Goal: Task Accomplishment & Management: Manage account settings

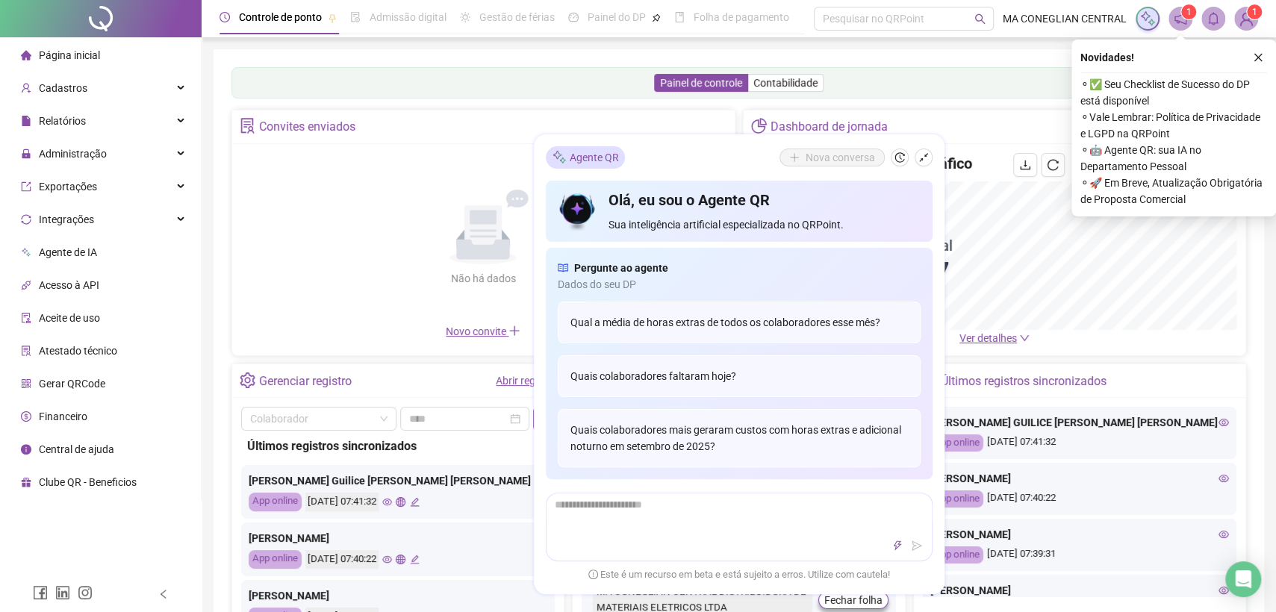
click at [920, 160] on icon "shrink" at bounding box center [923, 157] width 10 height 10
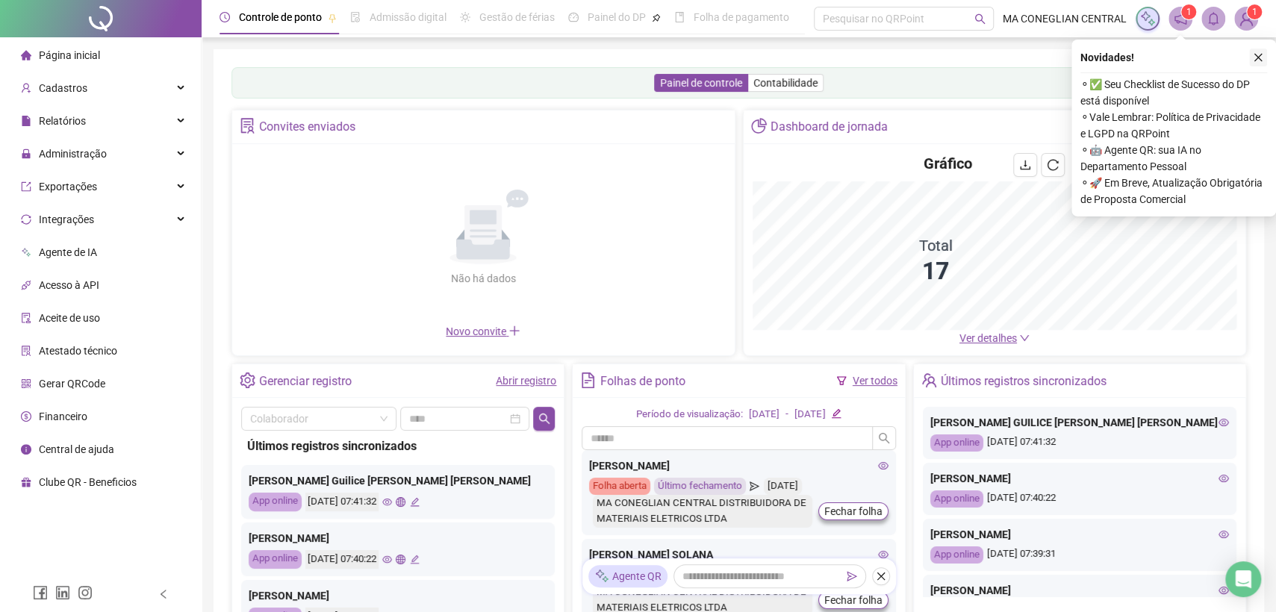
click at [1258, 54] on icon "close" at bounding box center [1258, 57] width 10 height 10
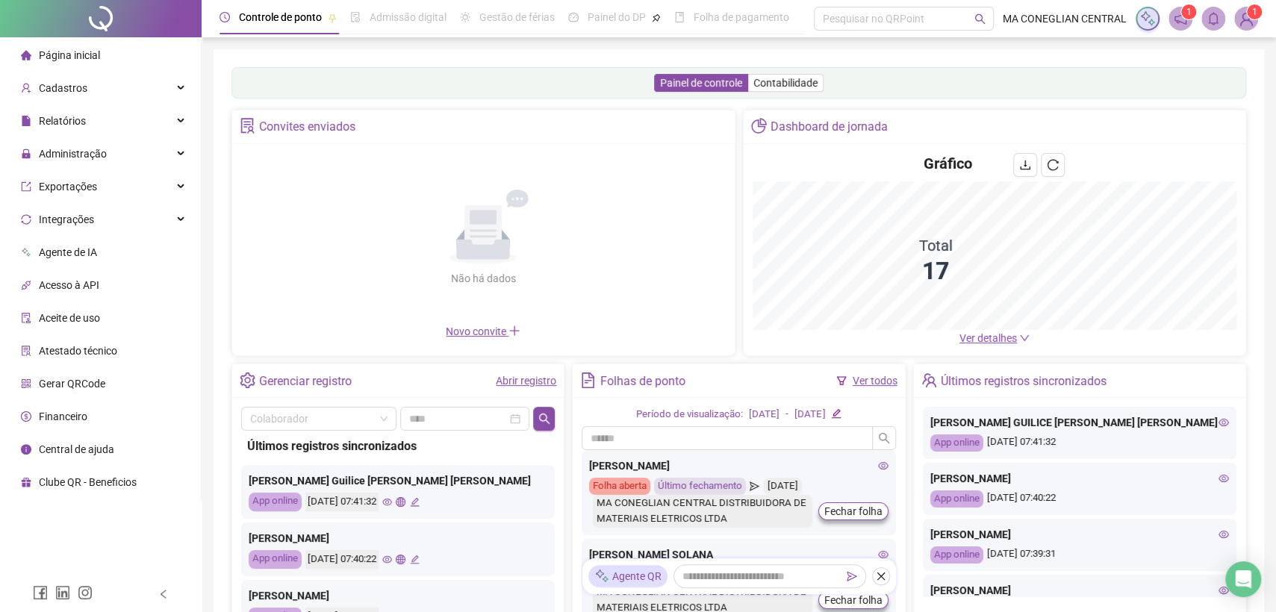
click at [1185, 16] on sup "1" at bounding box center [1188, 11] width 15 height 15
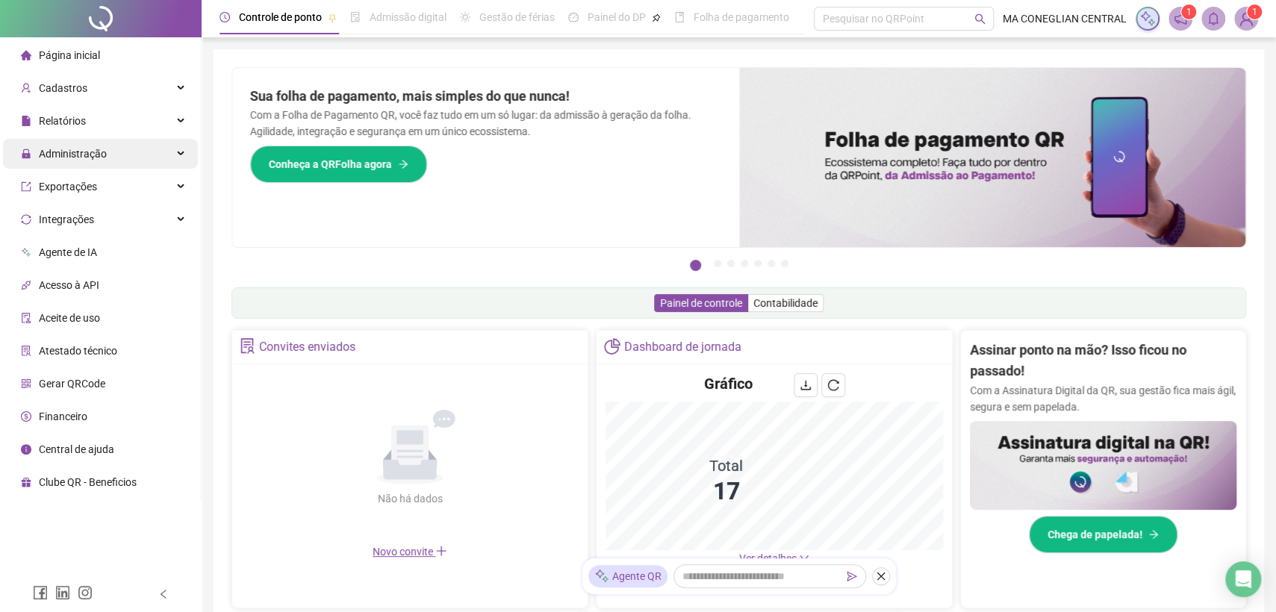
click at [63, 154] on span "Administração" at bounding box center [73, 154] width 68 height 12
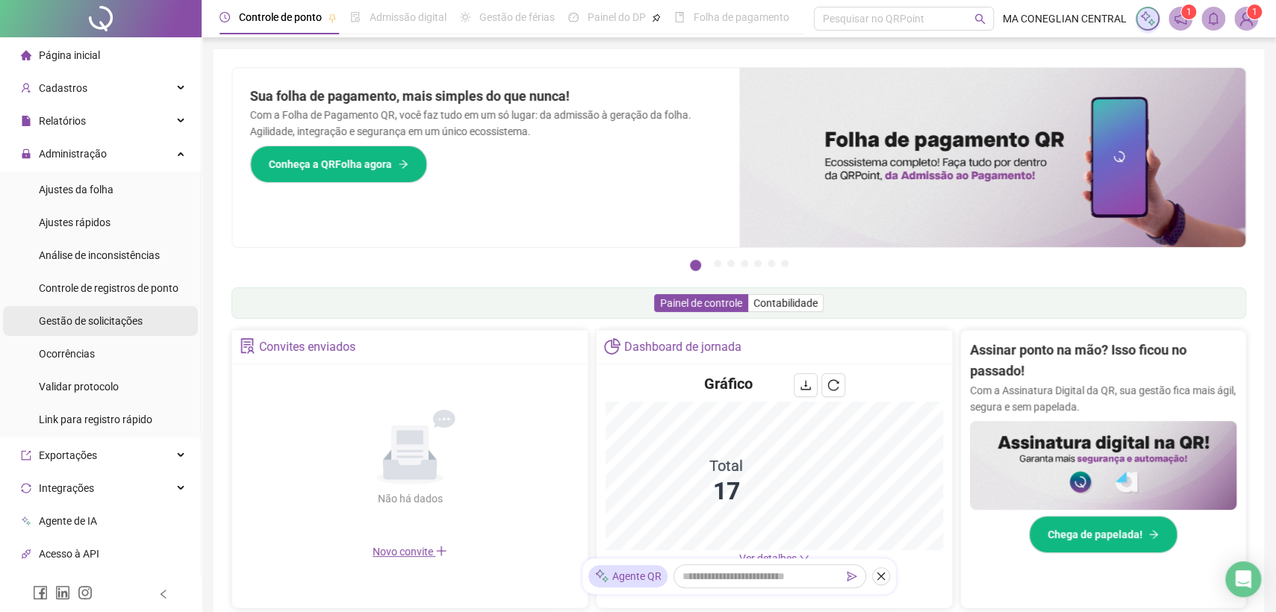
click at [113, 326] on span "Gestão de solicitações" at bounding box center [91, 321] width 104 height 12
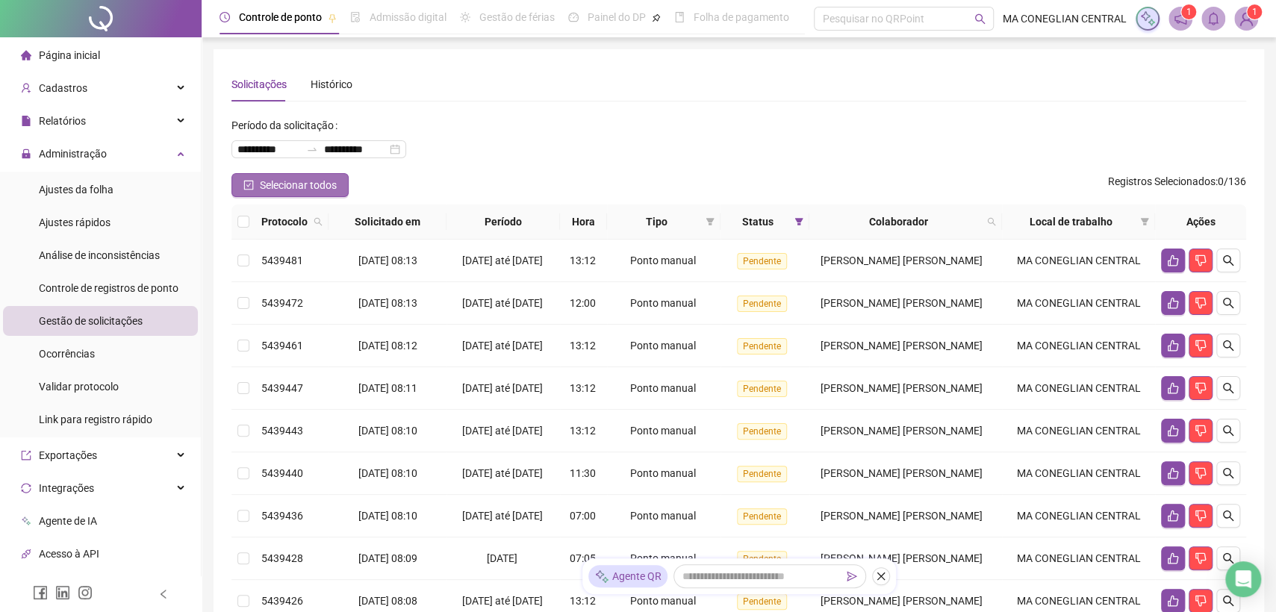
click at [250, 190] on icon "check-square" at bounding box center [248, 185] width 10 height 10
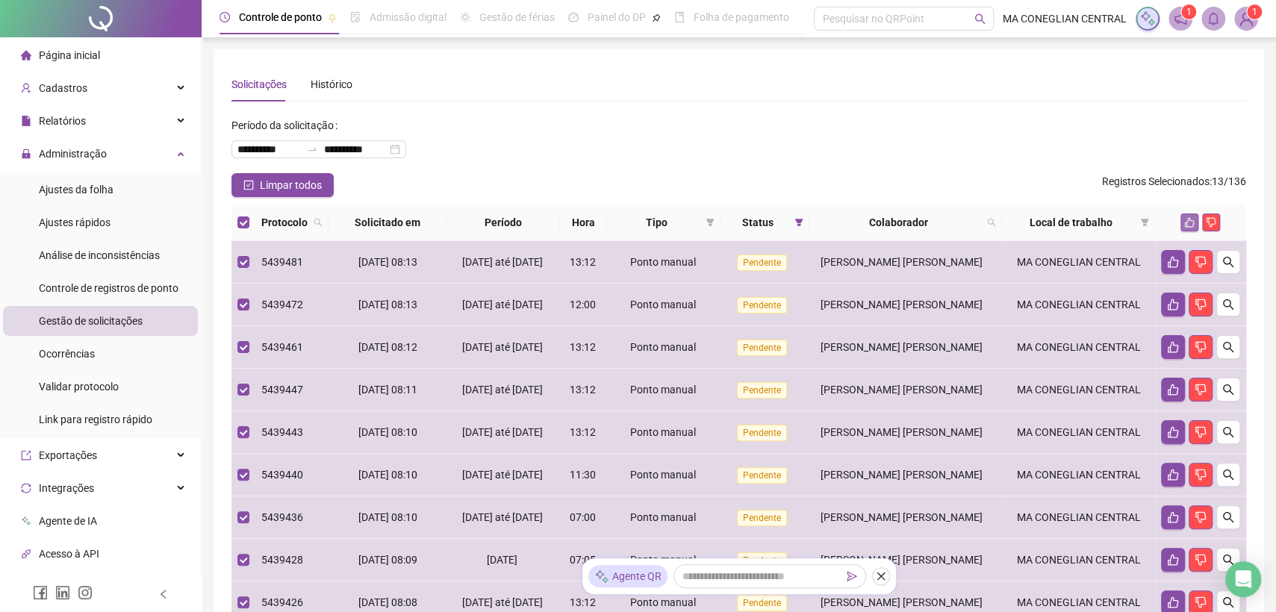
click at [1190, 215] on button "button" at bounding box center [1189, 223] width 18 height 18
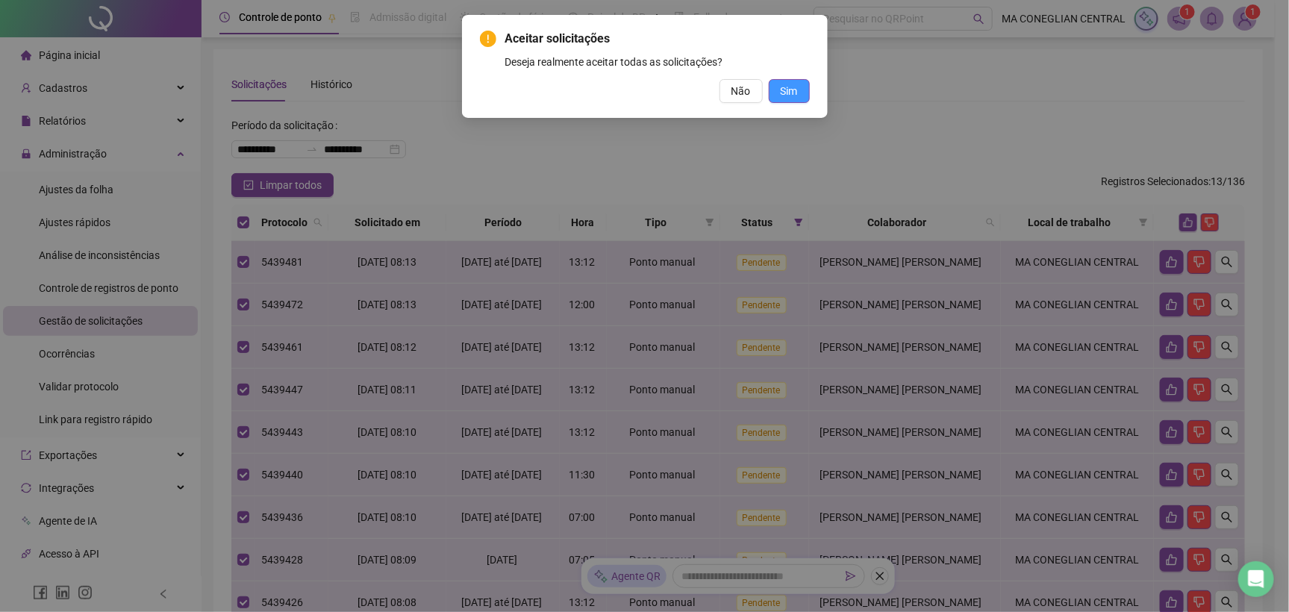
click at [799, 93] on button "Sim" at bounding box center [789, 91] width 41 height 24
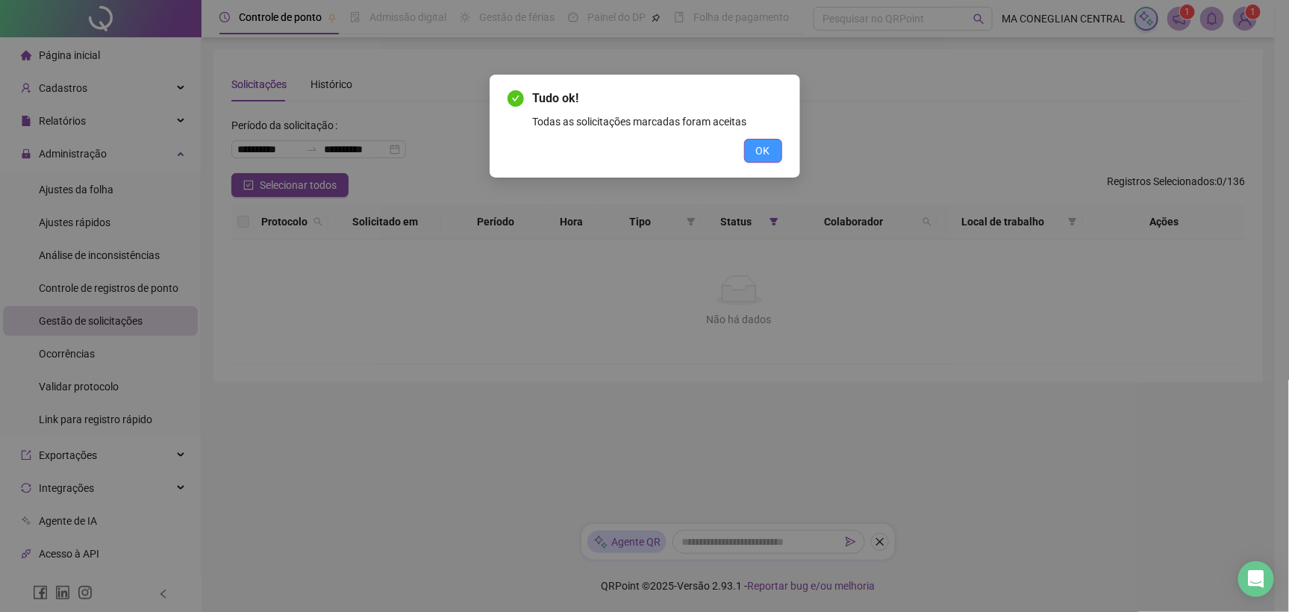
click at [777, 143] on button "OK" at bounding box center [763, 151] width 38 height 24
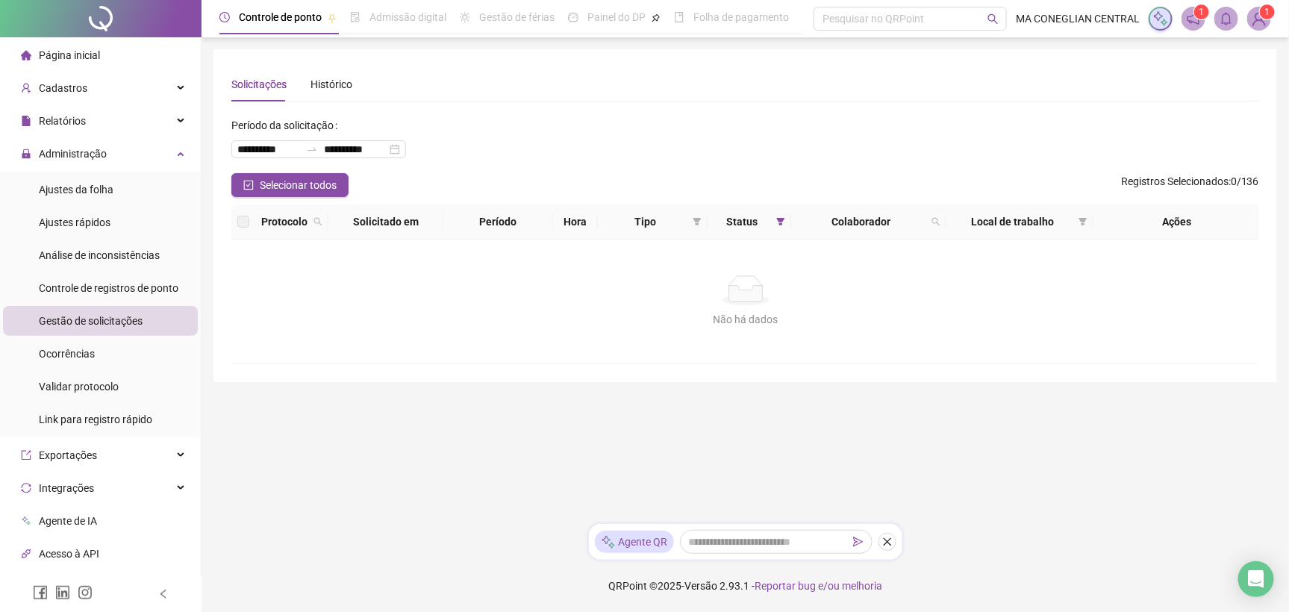
click at [99, 18] on div at bounding box center [101, 18] width 202 height 37
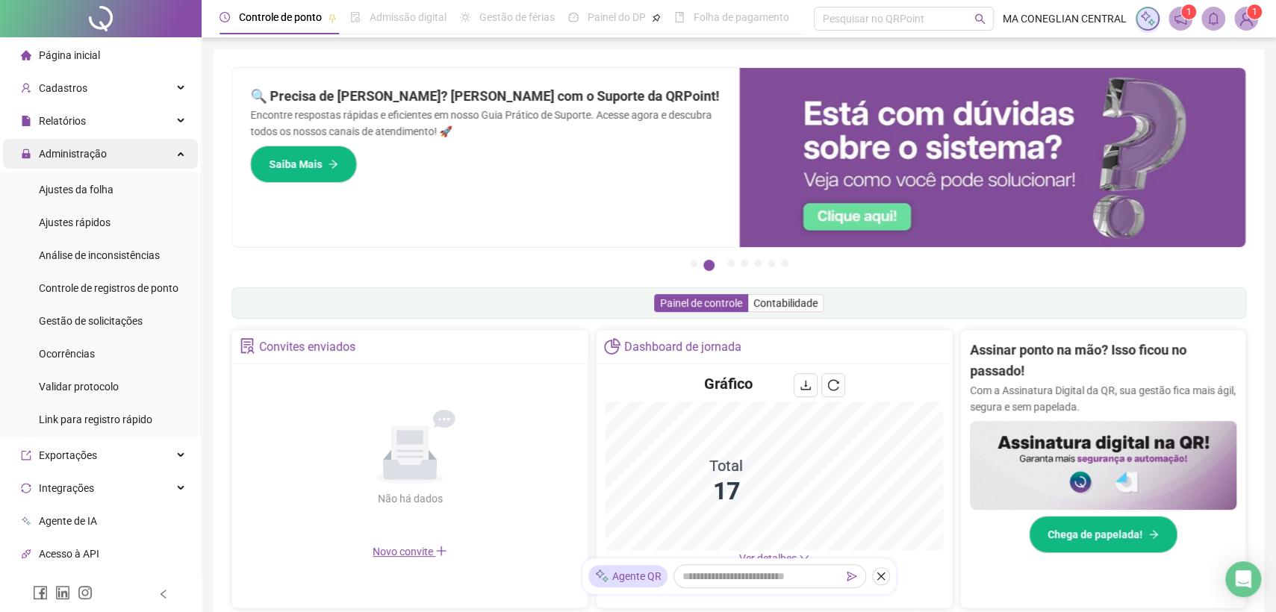
click at [169, 158] on div "Administração" at bounding box center [100, 154] width 195 height 30
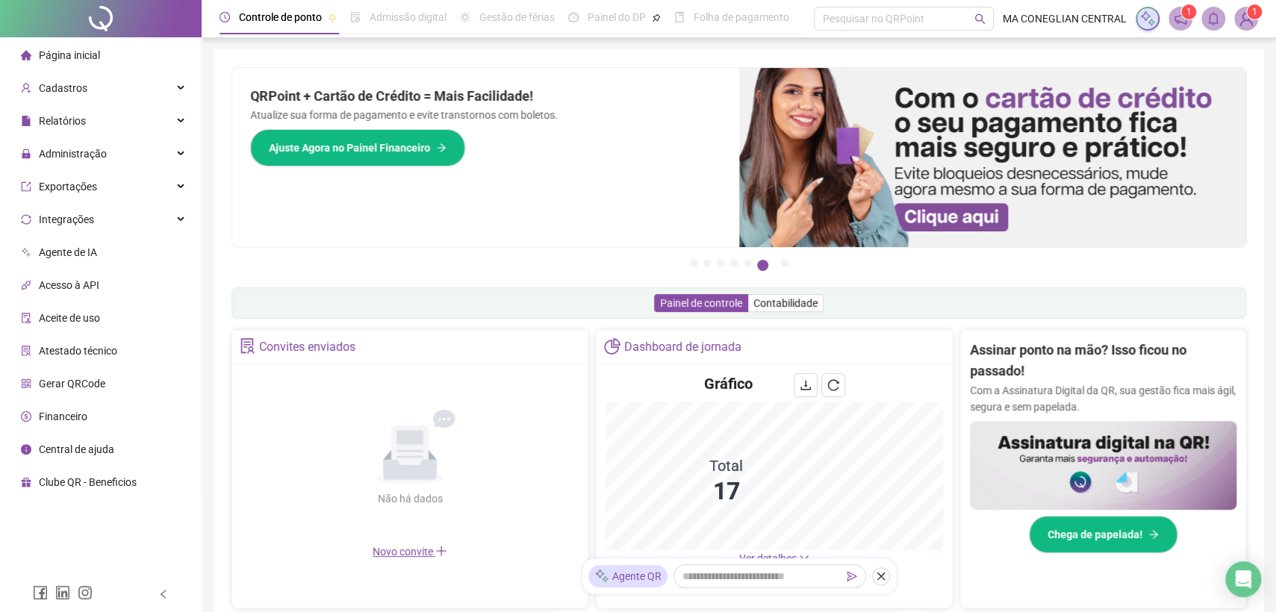
drag, startPoint x: 68, startPoint y: 19, endPoint x: 267, endPoint y: 40, distance: 199.7
click at [68, 19] on div at bounding box center [101, 18] width 202 height 37
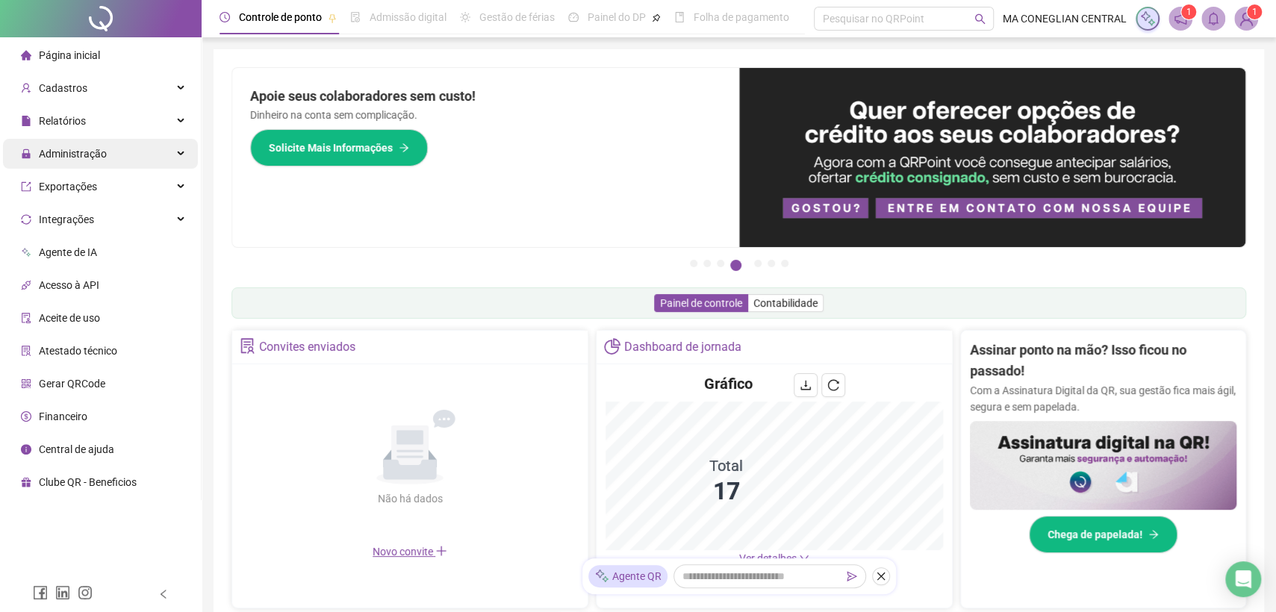
click at [115, 157] on div "Administração" at bounding box center [100, 154] width 195 height 30
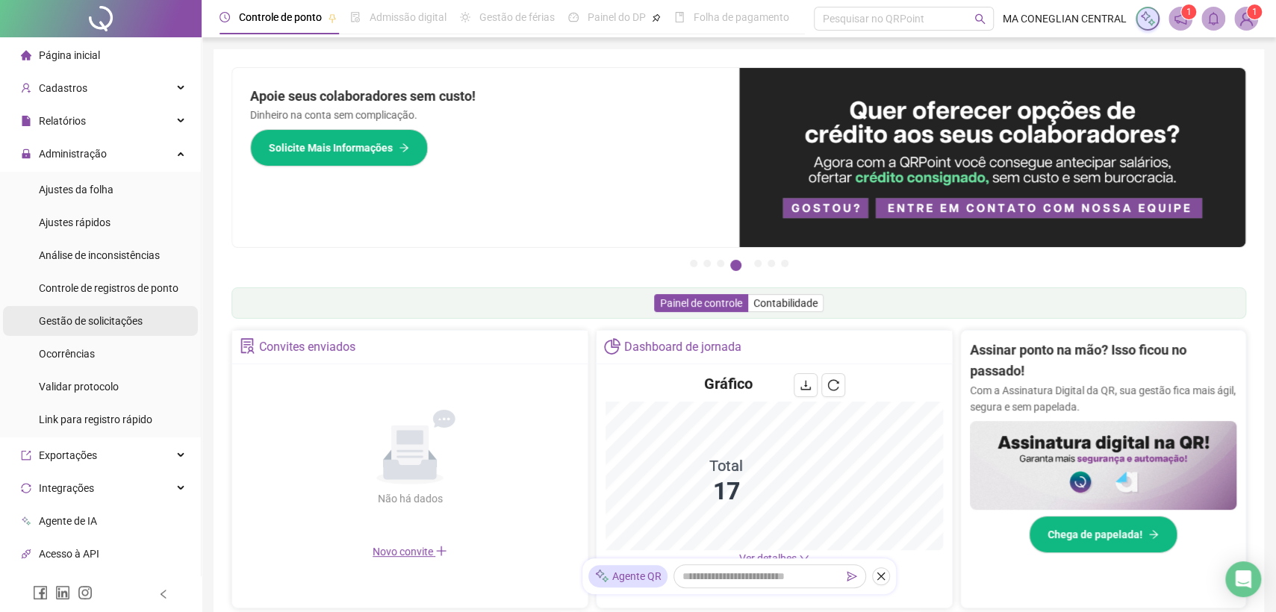
click at [131, 326] on span "Gestão de solicitações" at bounding box center [91, 321] width 104 height 12
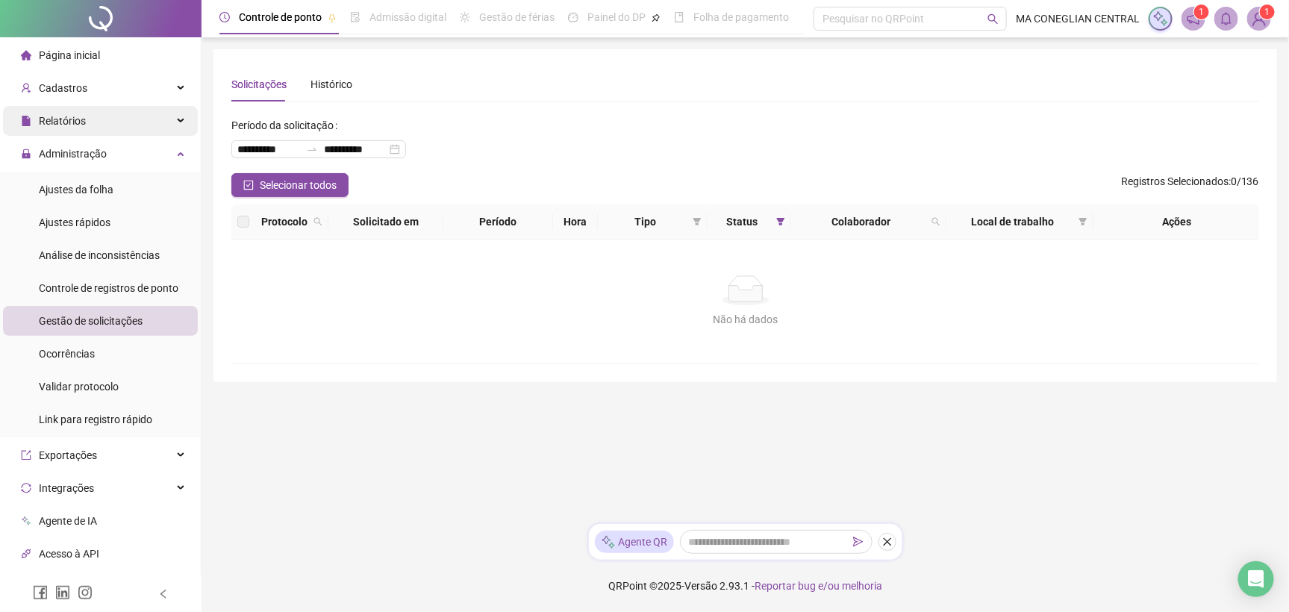
drag, startPoint x: 140, startPoint y: 147, endPoint x: 144, endPoint y: 130, distance: 17.7
click at [140, 147] on div "Administração" at bounding box center [100, 154] width 195 height 30
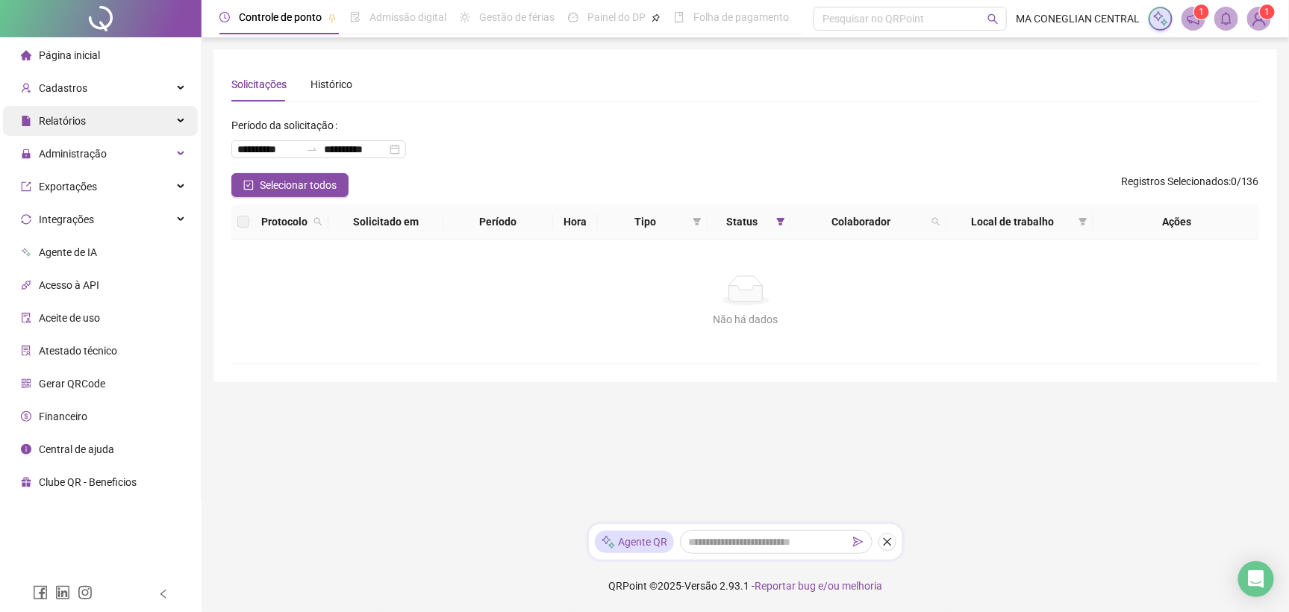
click at [148, 121] on div "Relatórios" at bounding box center [100, 121] width 195 height 30
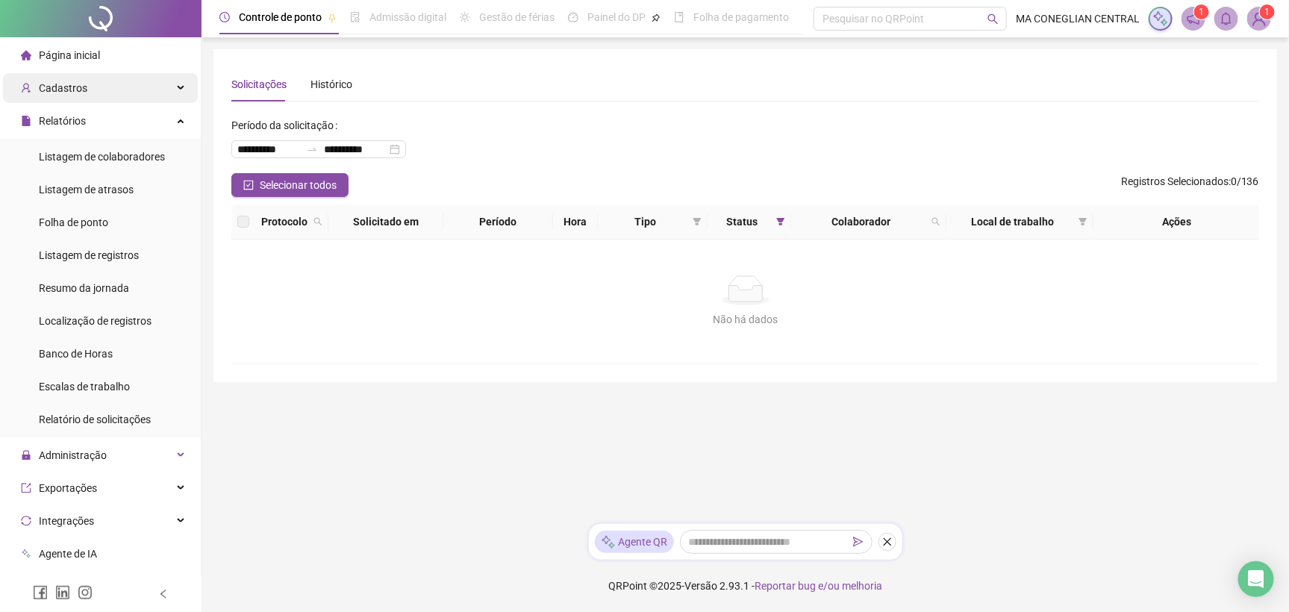
click at [132, 96] on div "Cadastros" at bounding box center [100, 88] width 195 height 30
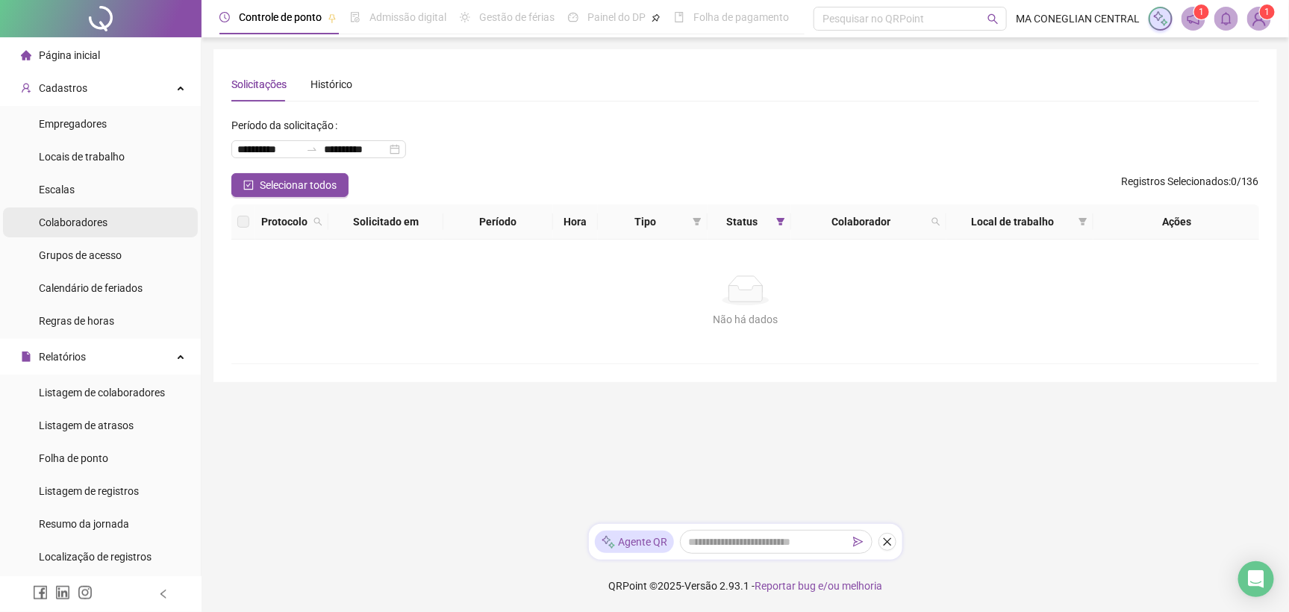
click at [122, 216] on li "Colaboradores" at bounding box center [100, 223] width 195 height 30
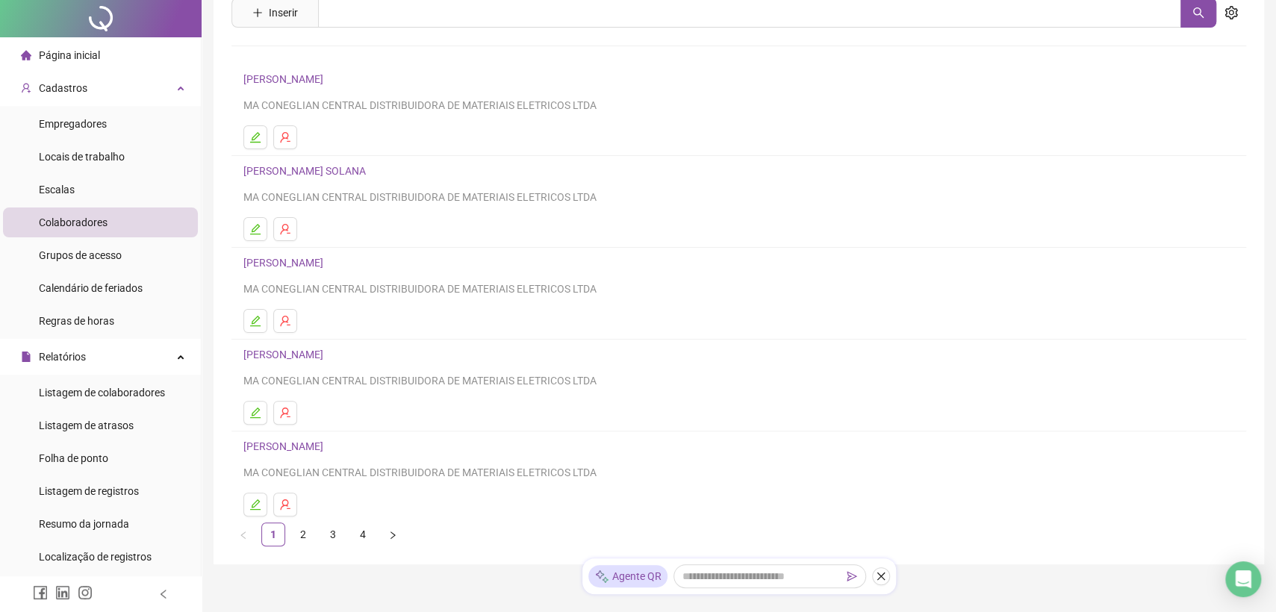
scroll to position [145, 0]
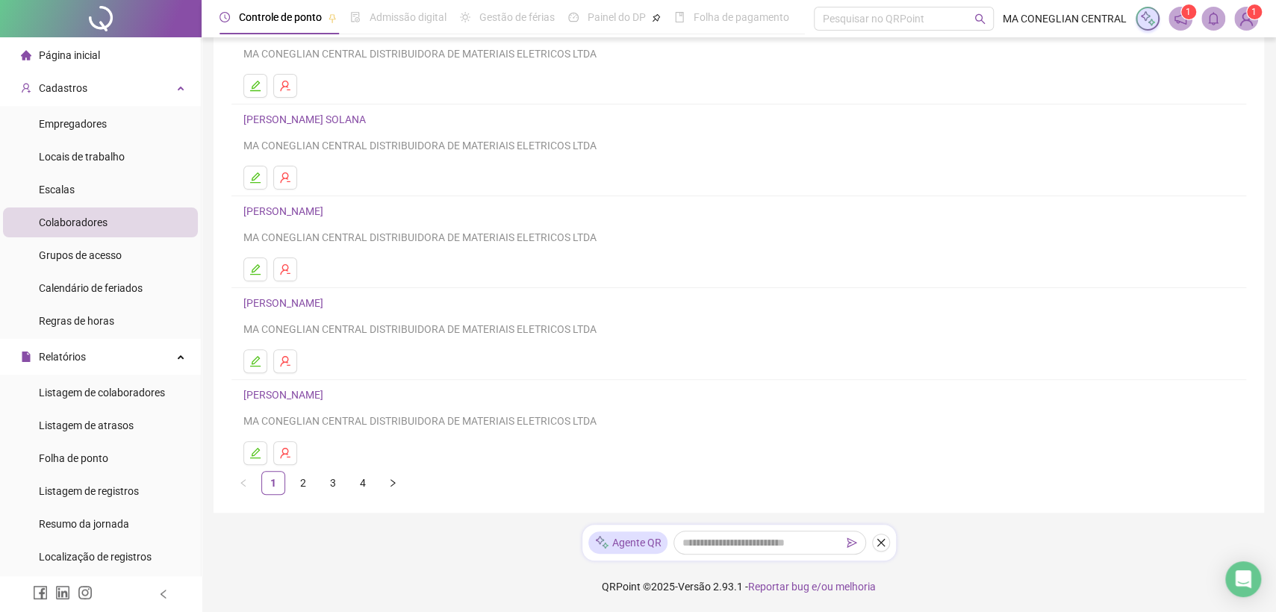
click at [301, 479] on link "2" at bounding box center [303, 483] width 22 height 22
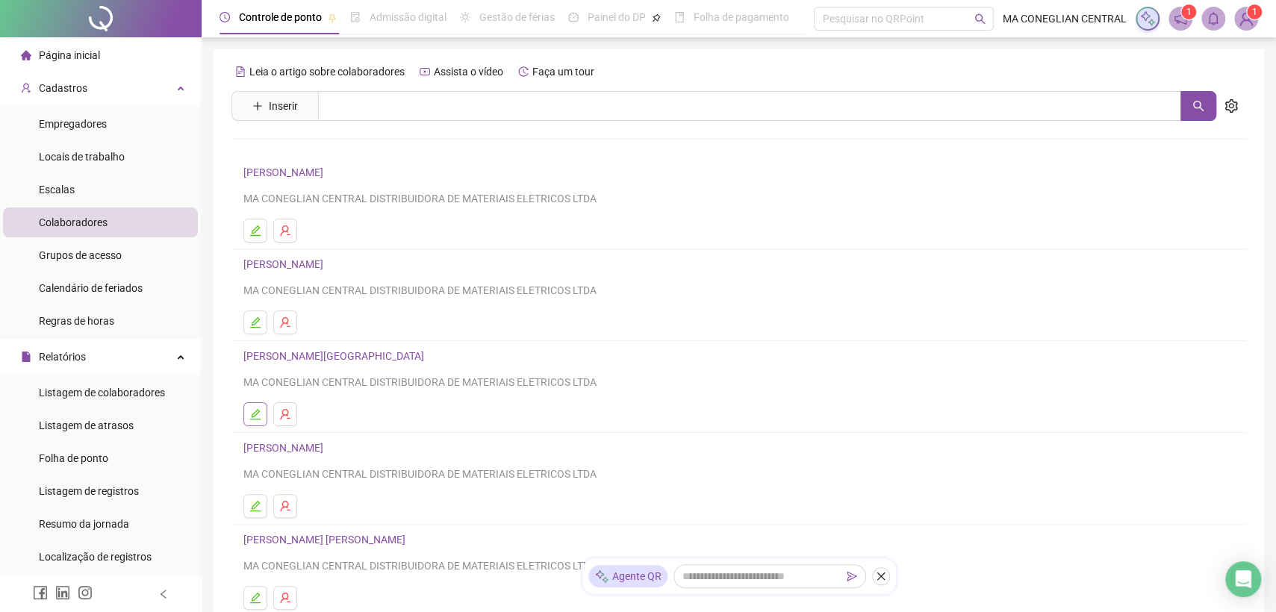
click at [246, 412] on button "button" at bounding box center [255, 414] width 24 height 24
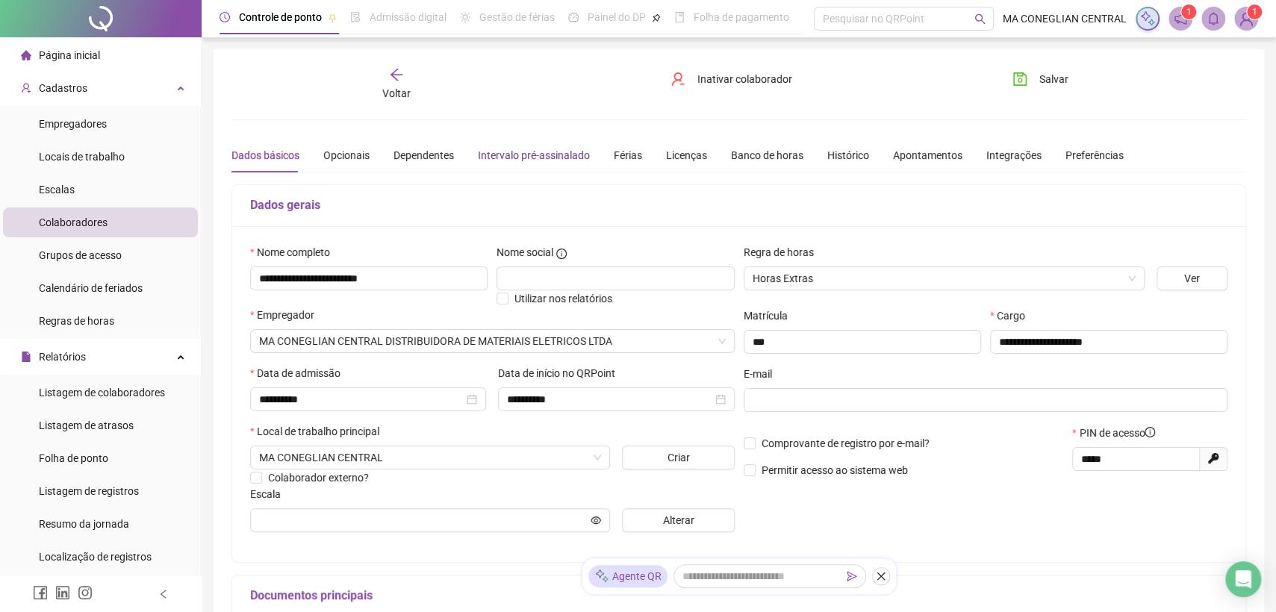
click at [539, 157] on div "Intervalo pré-assinalado" at bounding box center [534, 155] width 112 height 16
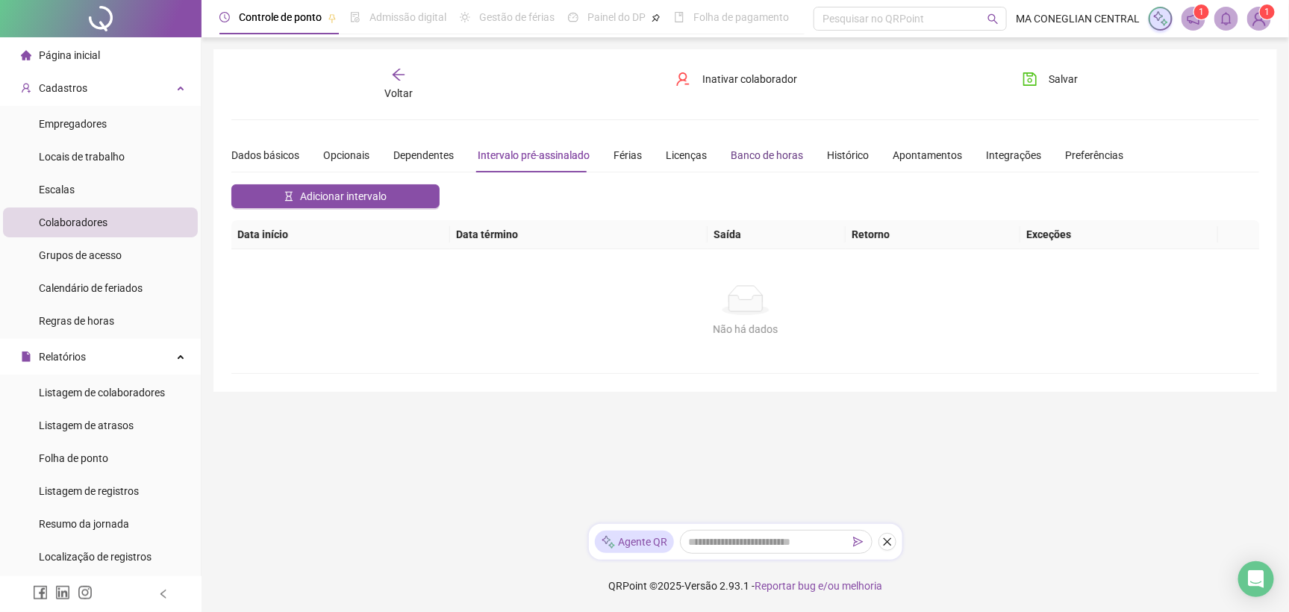
click at [785, 158] on div "Banco de horas" at bounding box center [767, 155] width 72 height 16
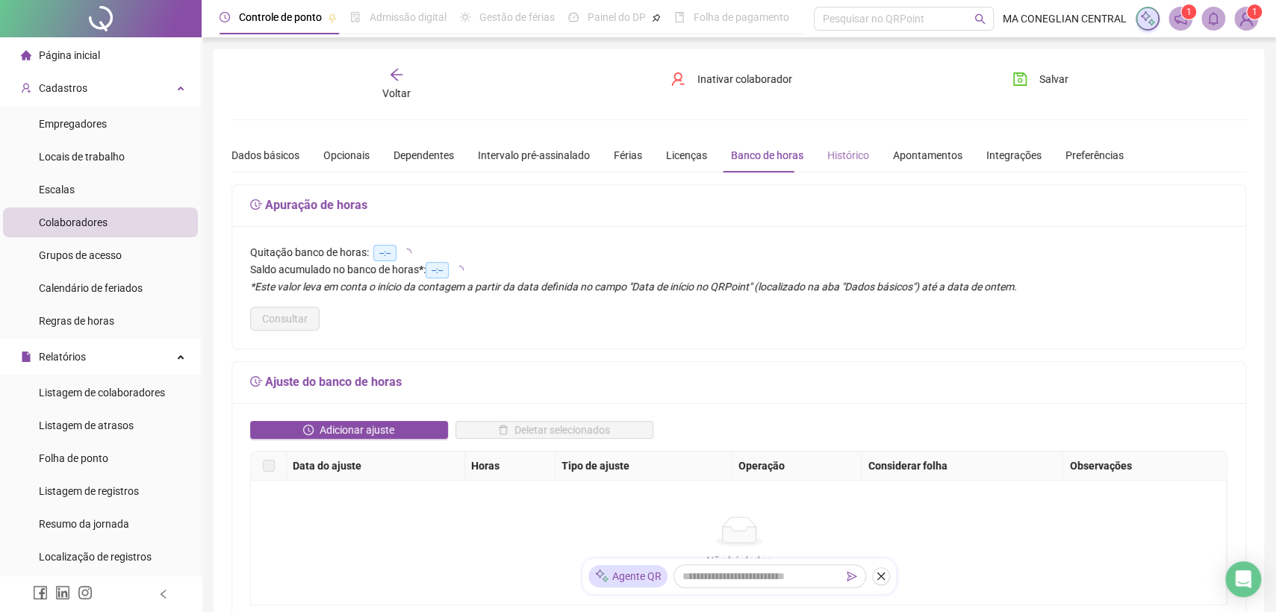
click at [849, 145] on div "Histórico" at bounding box center [848, 155] width 42 height 34
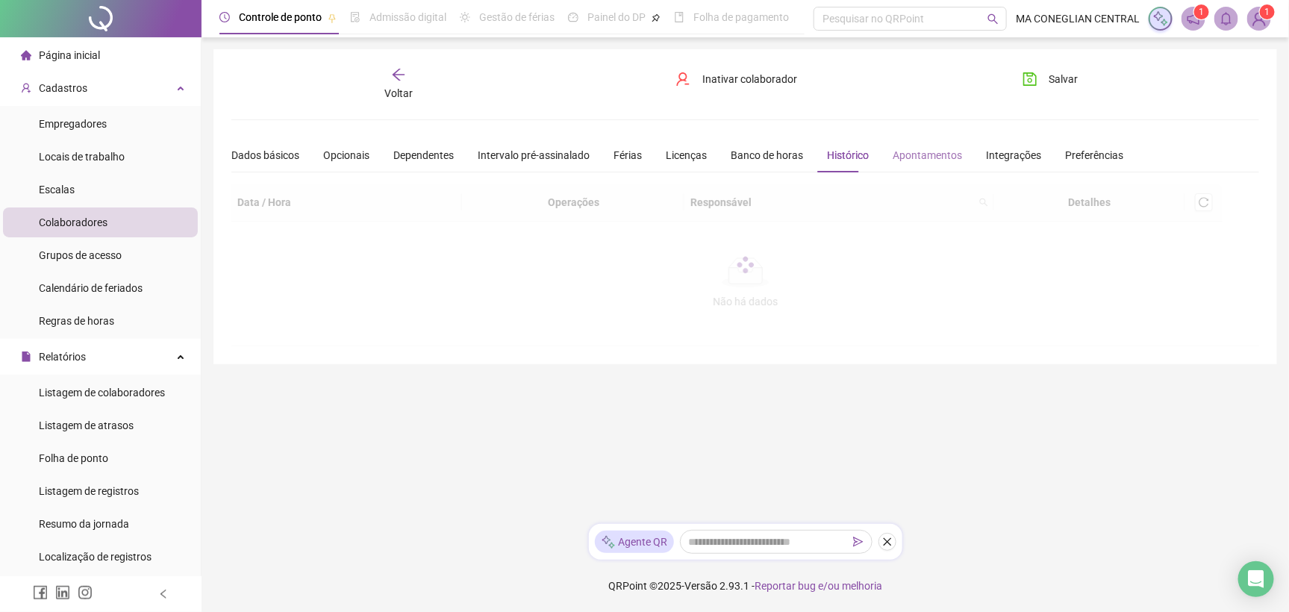
click at [933, 166] on div "Apontamentos" at bounding box center [927, 155] width 69 height 34
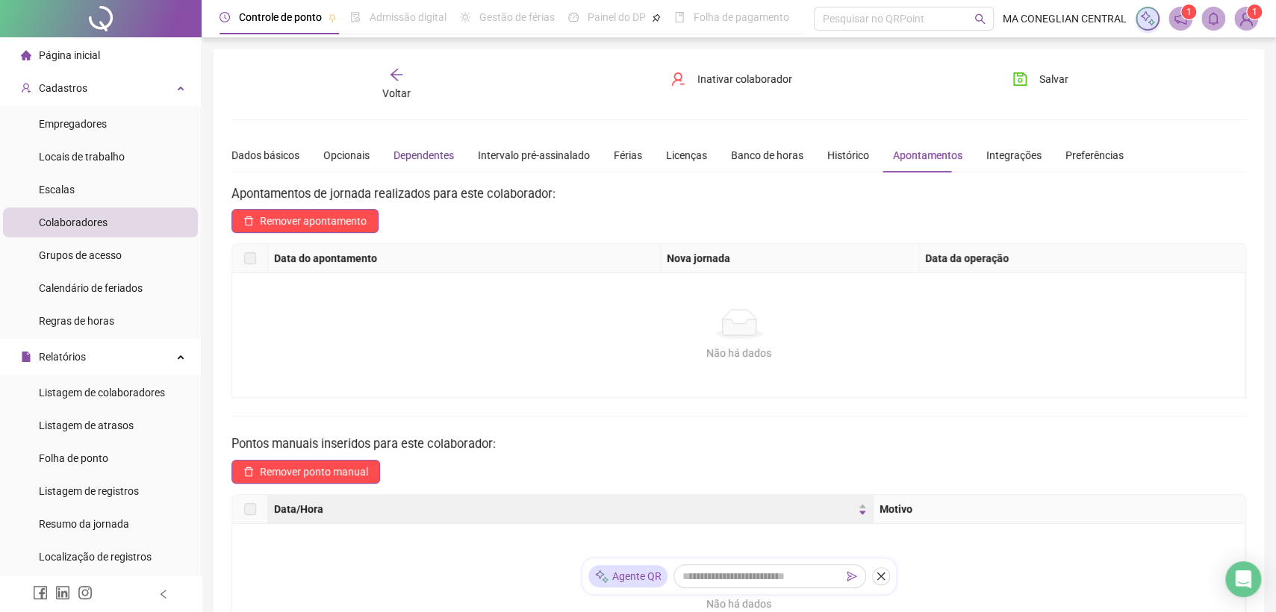
click at [426, 157] on div "Dependentes" at bounding box center [423, 155] width 60 height 16
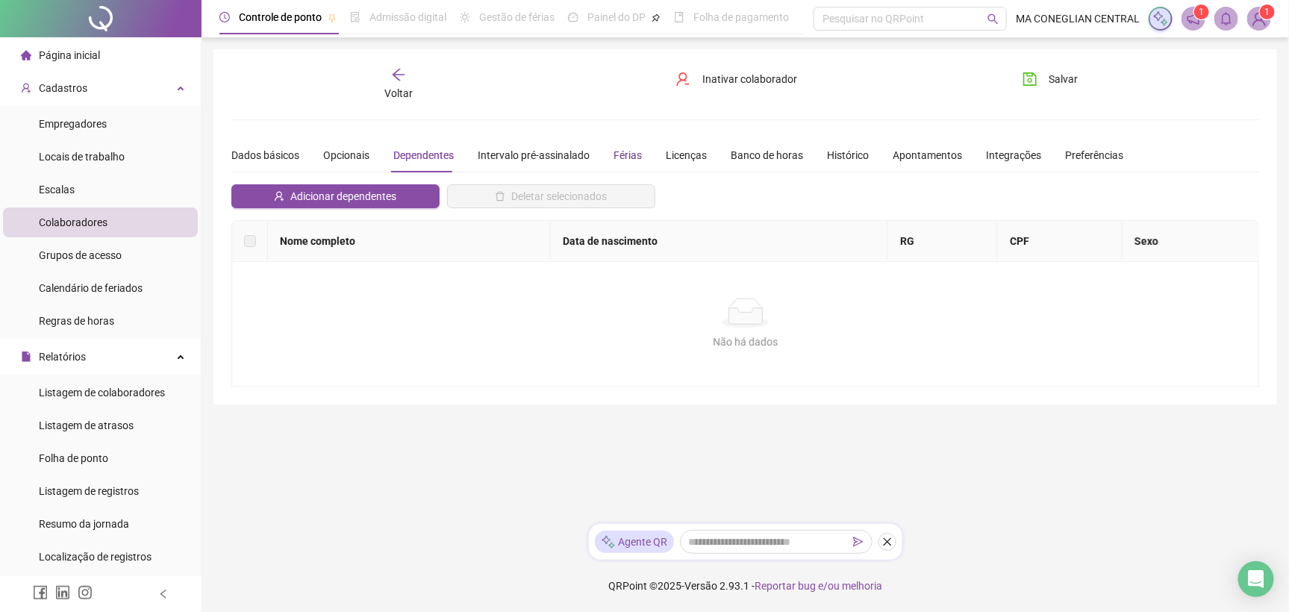
click at [614, 160] on div "Férias" at bounding box center [628, 155] width 28 height 16
click at [782, 161] on div "Banco de horas" at bounding box center [767, 155] width 72 height 16
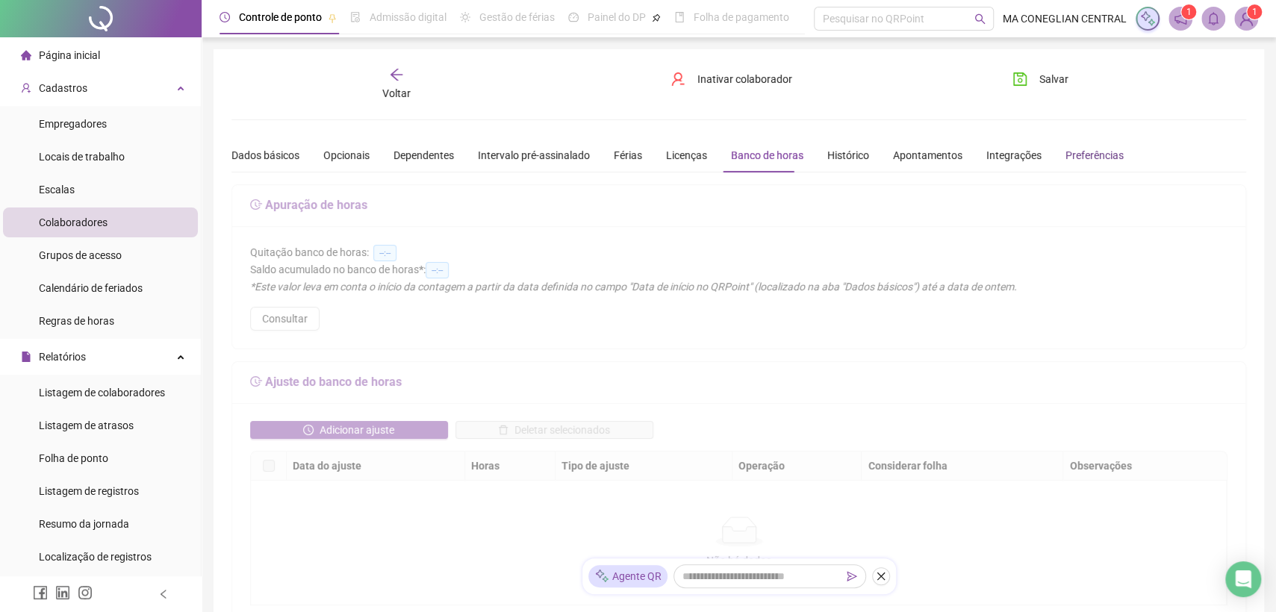
click at [1091, 150] on div "Preferências" at bounding box center [1094, 155] width 58 height 16
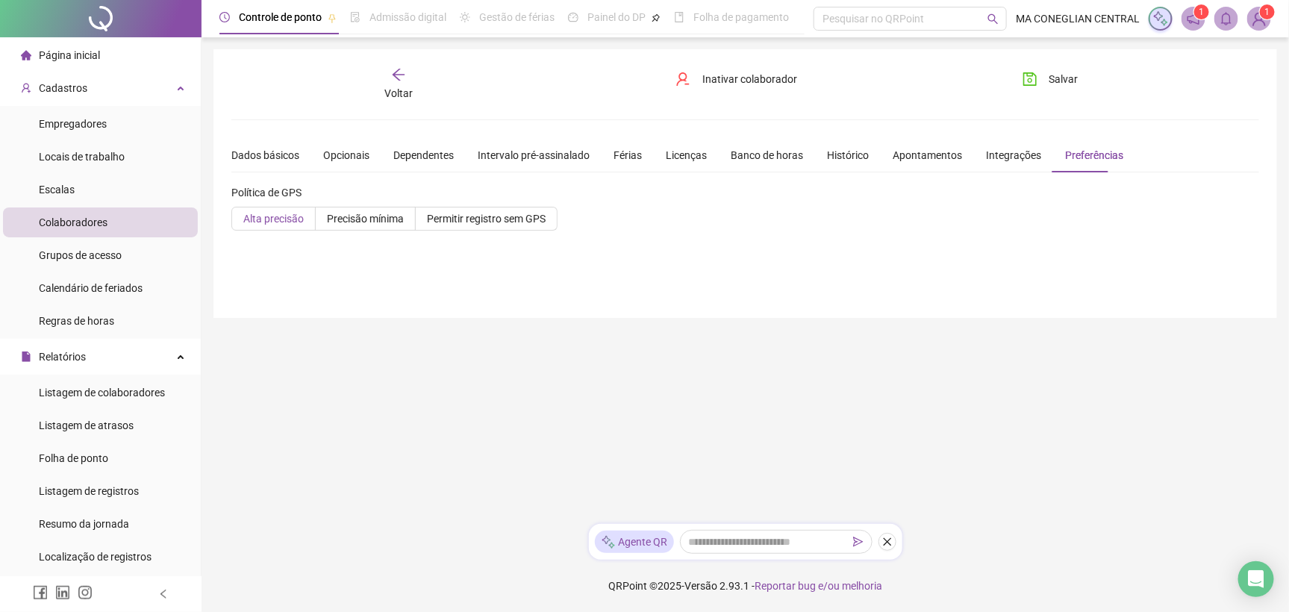
click at [286, 222] on span "Alta precisão" at bounding box center [273, 219] width 60 height 12
click at [137, 93] on div "Cadastros" at bounding box center [100, 88] width 195 height 30
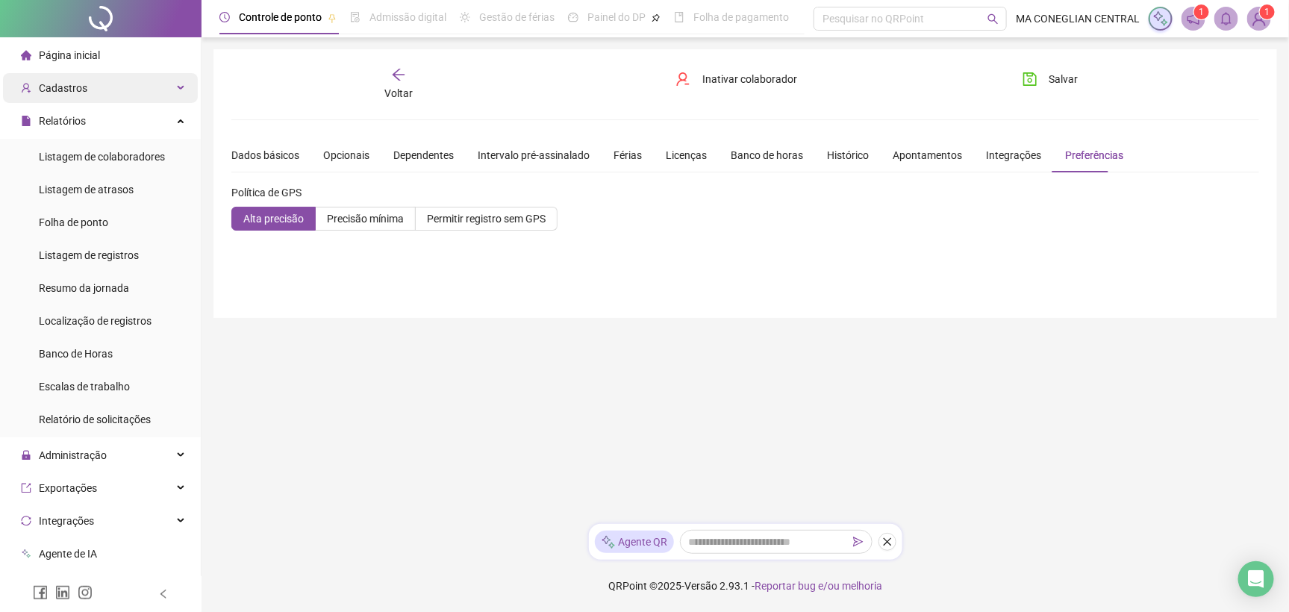
click at [137, 93] on div "Cadastros" at bounding box center [100, 88] width 195 height 30
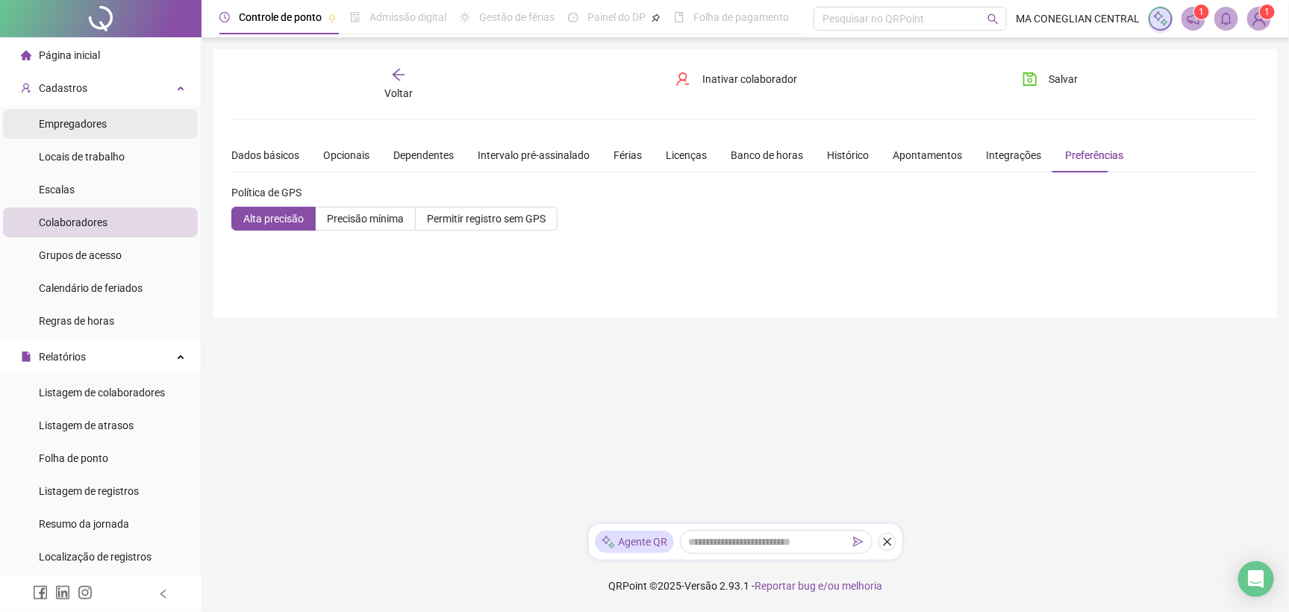
click at [115, 128] on li "Empregadores" at bounding box center [100, 124] width 195 height 30
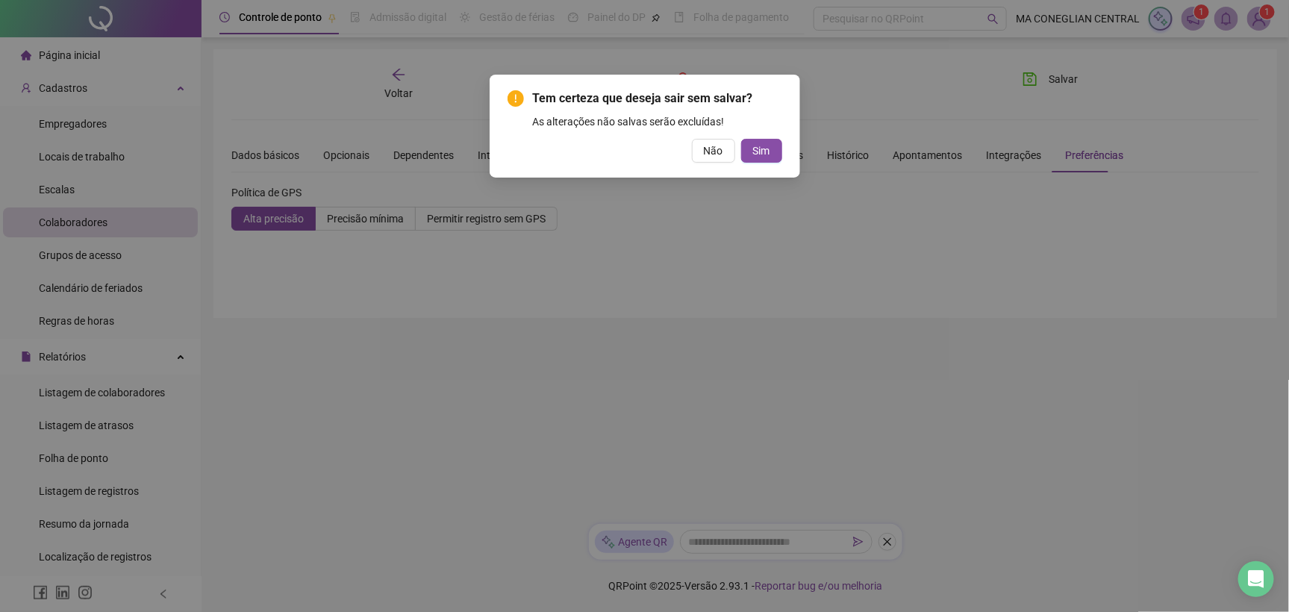
drag, startPoint x: 749, startPoint y: 214, endPoint x: 748, endPoint y: 204, distance: 9.8
click at [749, 214] on div "Tem certeza que deseja sair sem salvar? As alterações não salvas serão excluída…" at bounding box center [644, 306] width 1289 height 612
click at [718, 158] on button "Não" at bounding box center [713, 151] width 43 height 24
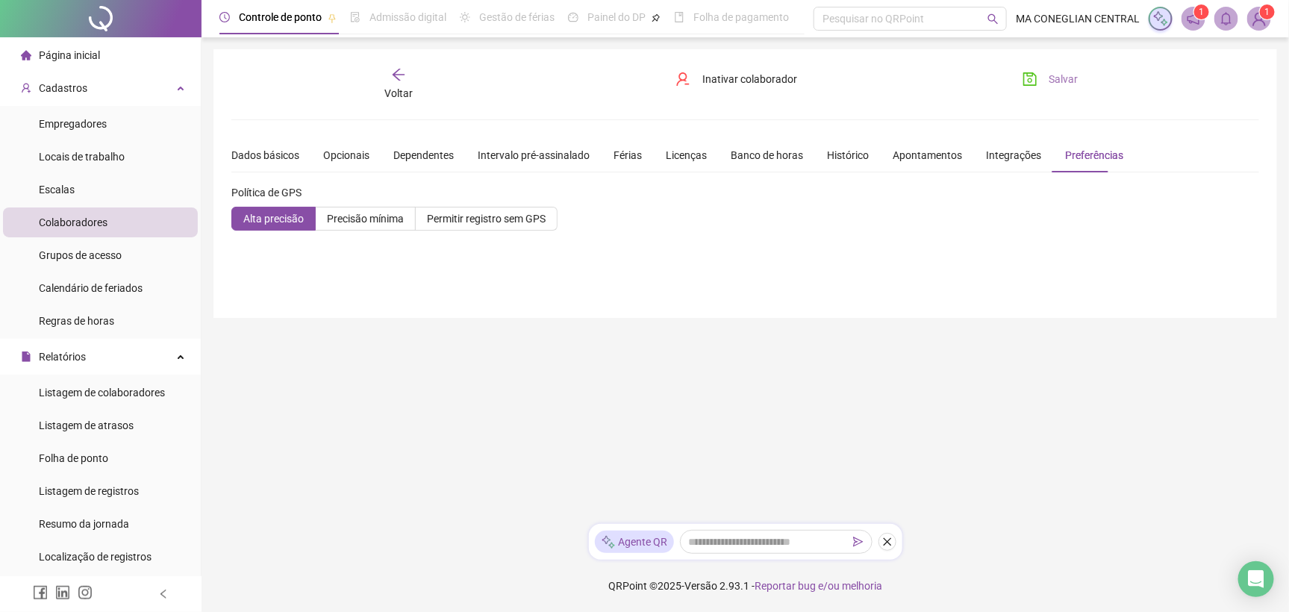
click at [1065, 79] on span "Salvar" at bounding box center [1064, 79] width 29 height 16
click at [146, 349] on div "Relatórios" at bounding box center [100, 357] width 195 height 30
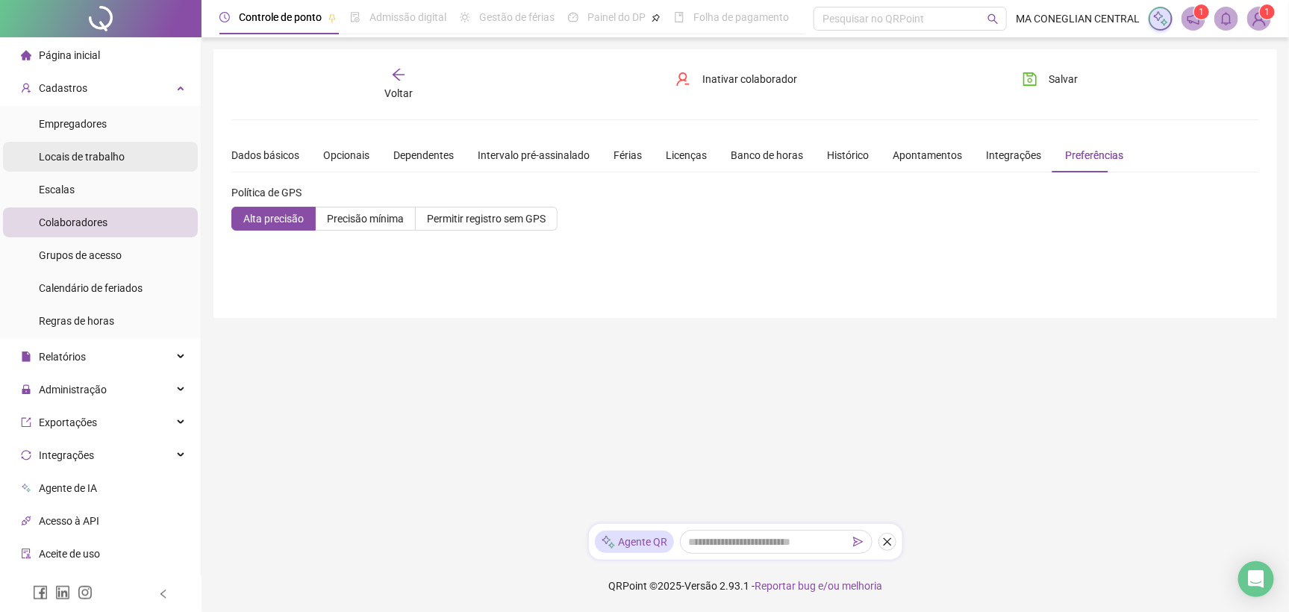
click at [123, 157] on li "Locais de trabalho" at bounding box center [100, 157] width 195 height 30
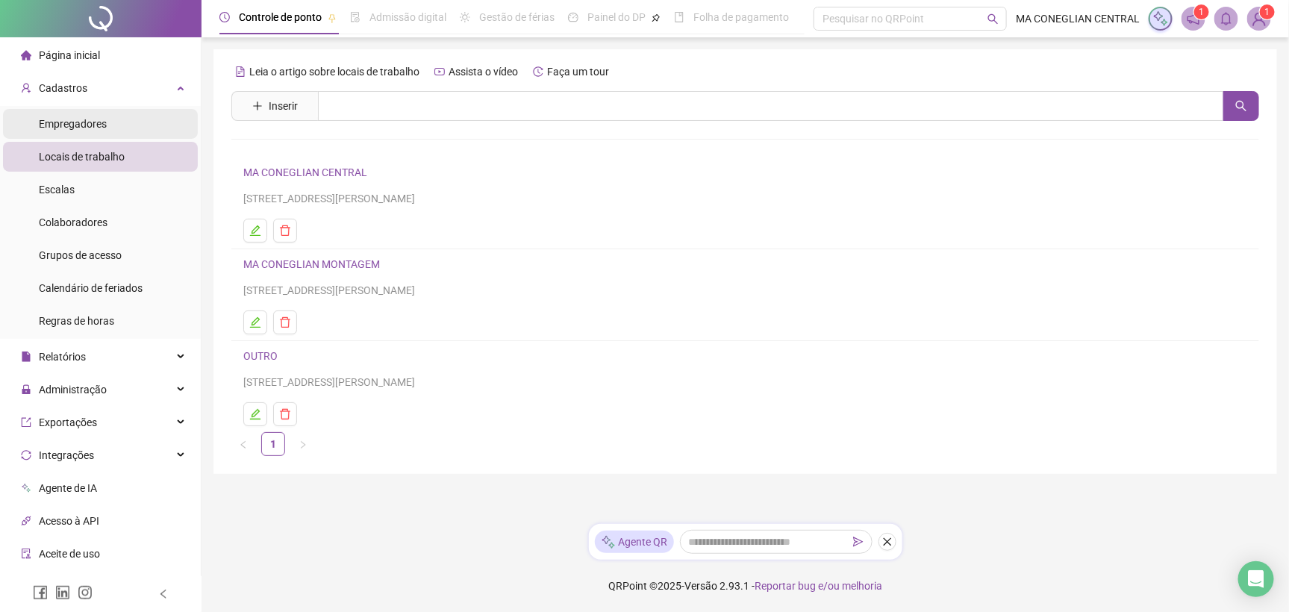
click at [128, 113] on li "Empregadores" at bounding box center [100, 124] width 195 height 30
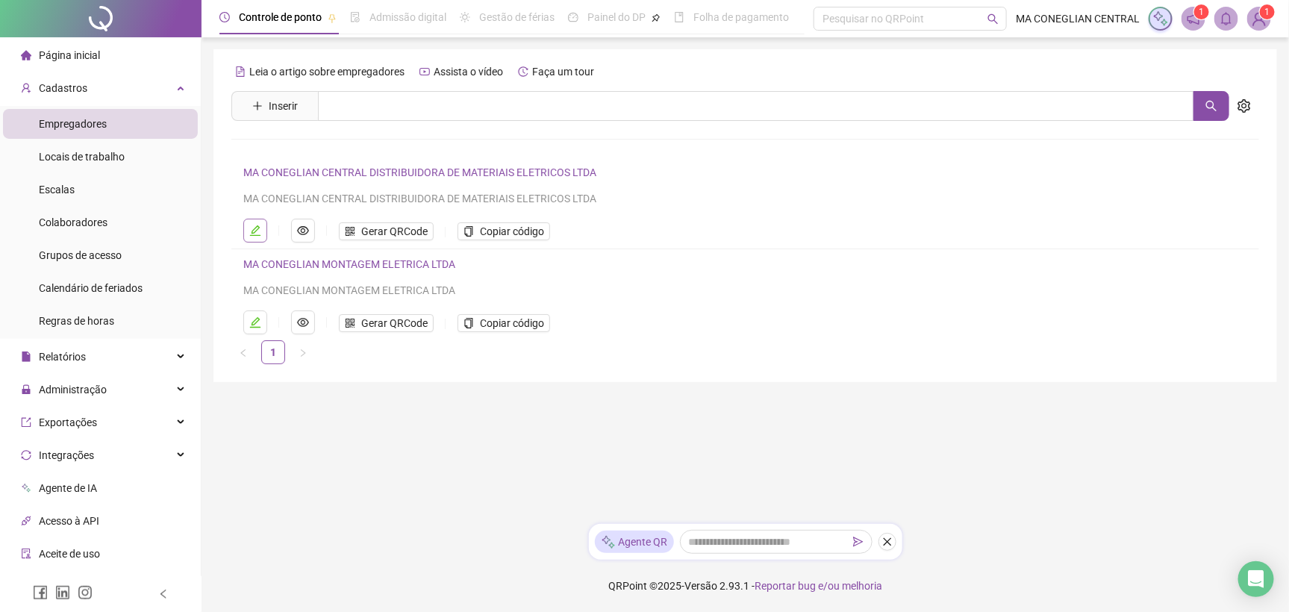
click at [261, 229] on button "button" at bounding box center [255, 231] width 24 height 24
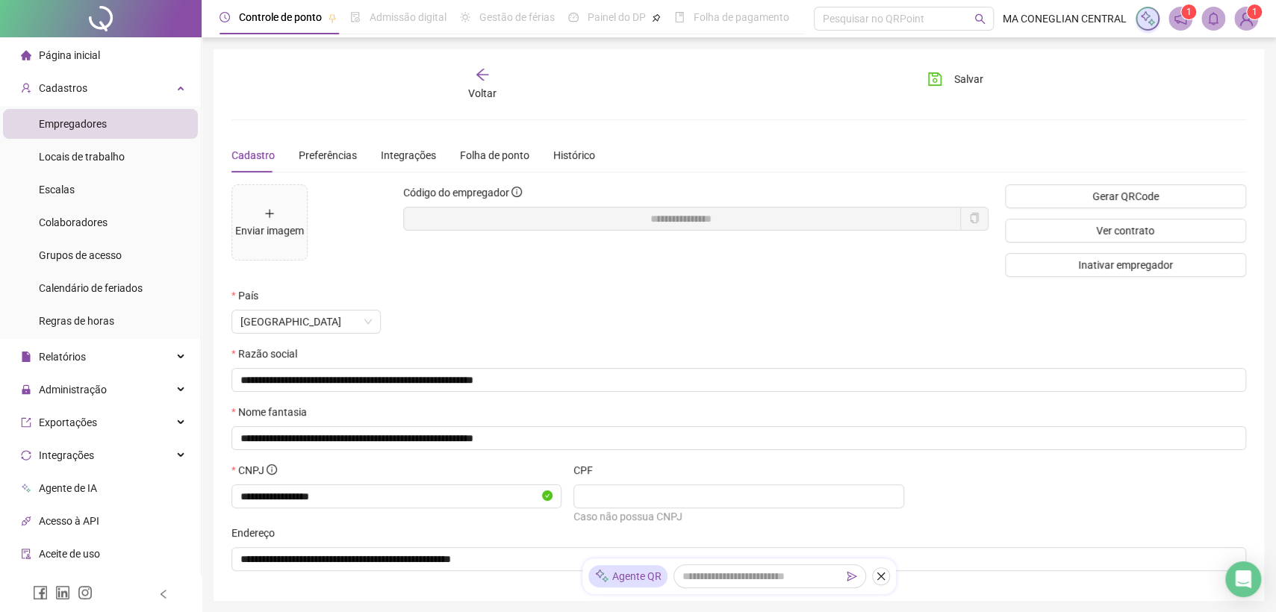
click at [355, 155] on div "Cadastro Preferências Integrações Folha de ponto Histórico" at bounding box center [413, 155] width 364 height 34
click at [345, 154] on span "Preferências" at bounding box center [328, 155] width 58 height 12
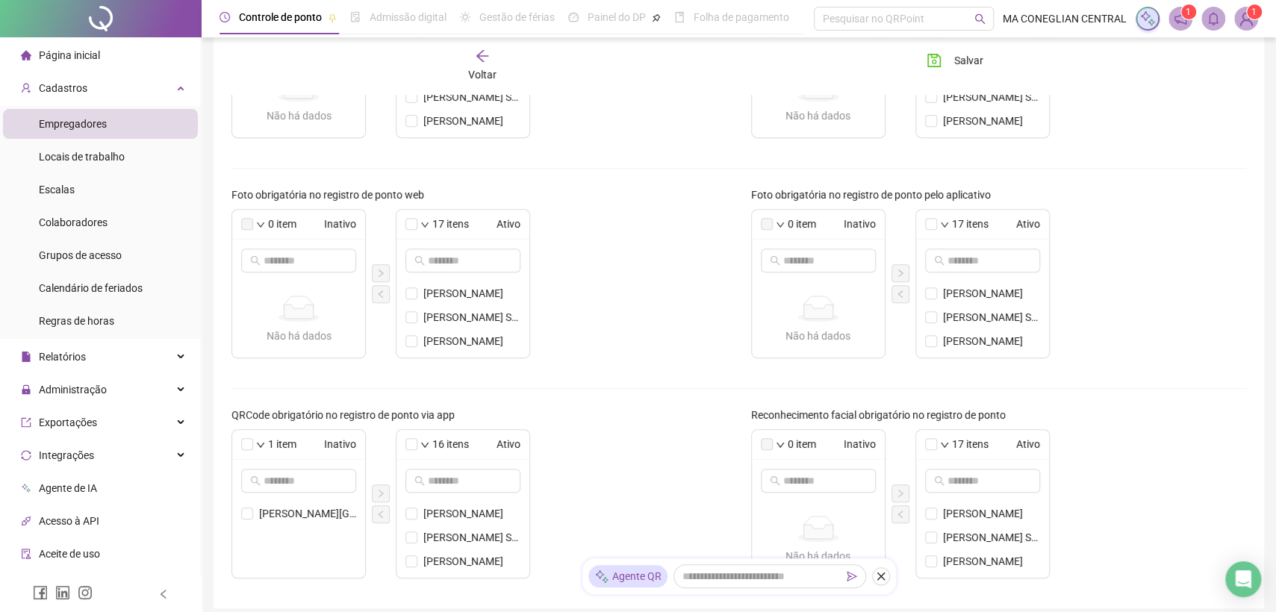
scroll to position [476, 0]
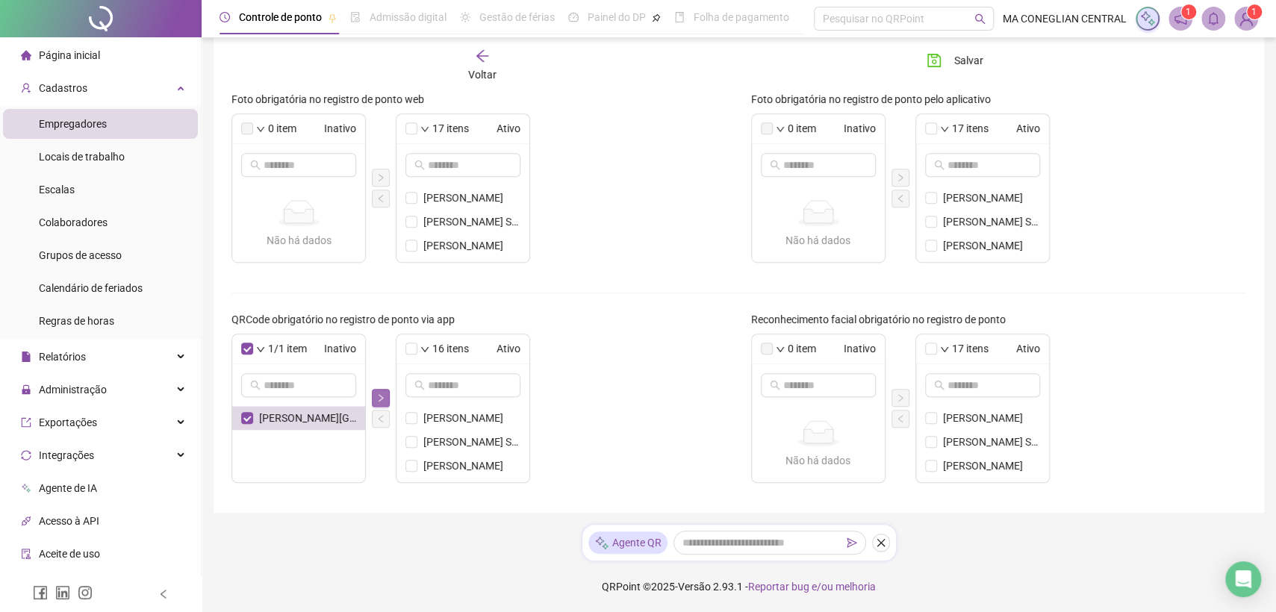
click at [380, 397] on icon "right" at bounding box center [380, 397] width 9 height 9
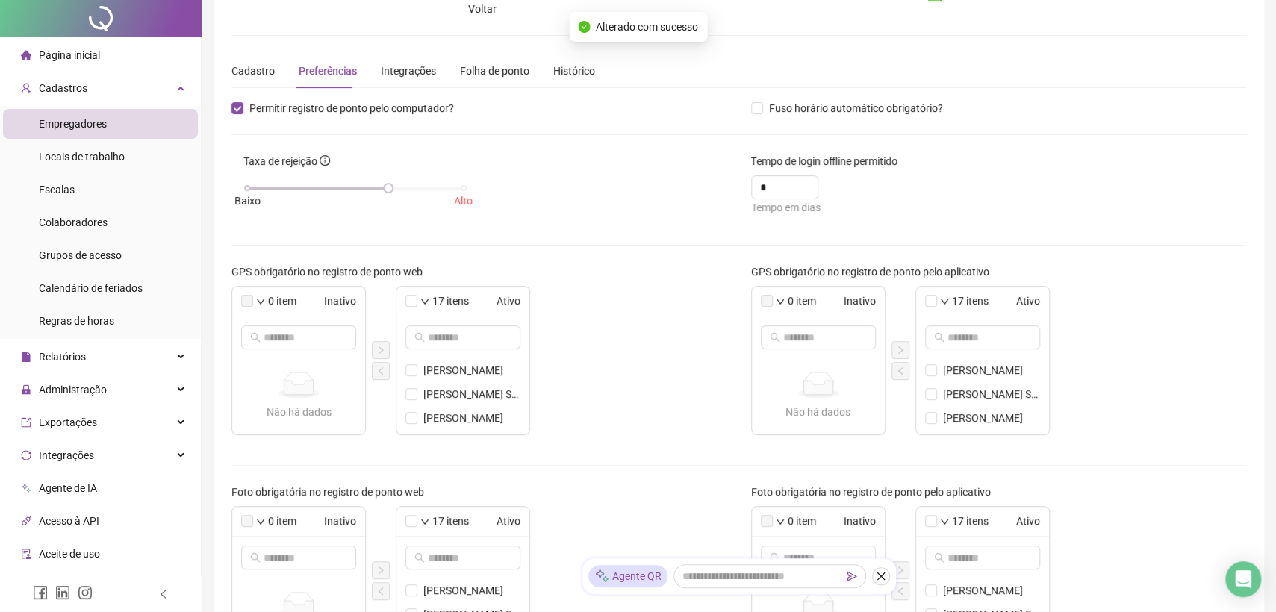
scroll to position [0, 0]
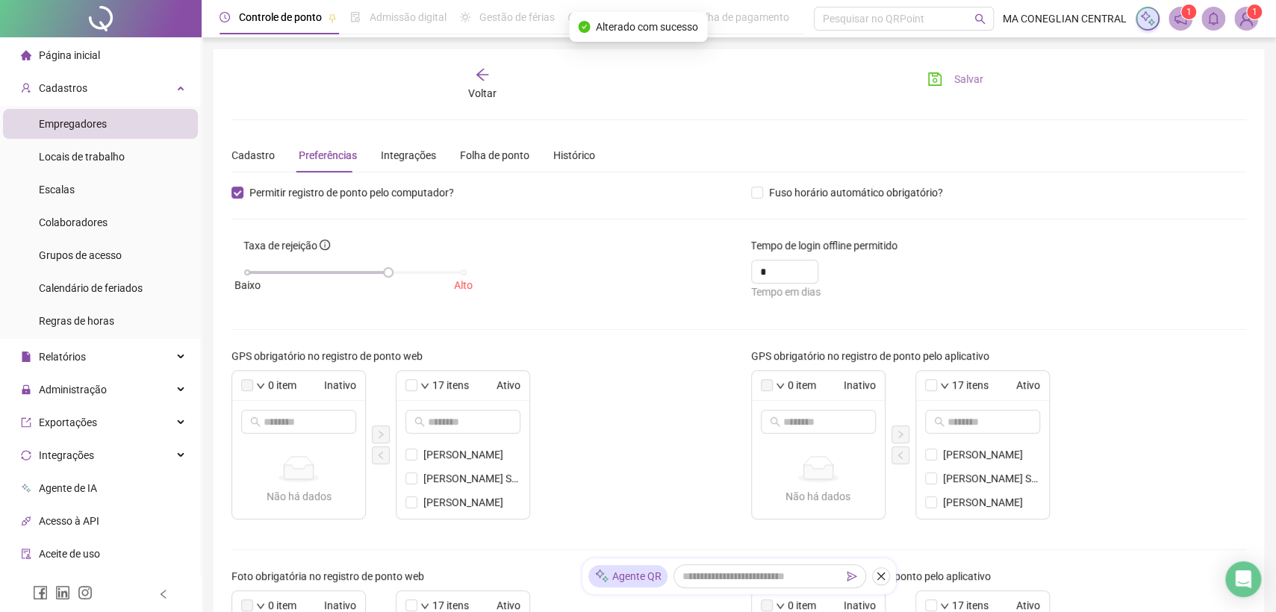
click at [961, 76] on span "Salvar" at bounding box center [968, 79] width 29 height 16
click at [586, 154] on div "Histórico" at bounding box center [574, 155] width 42 height 16
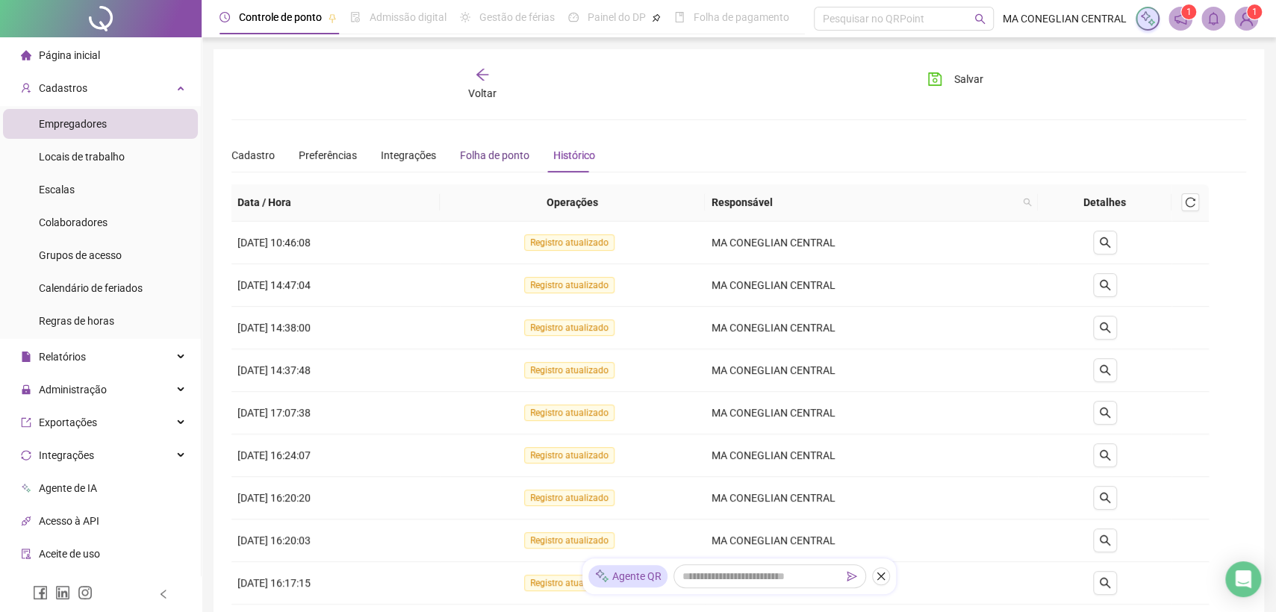
click at [474, 147] on div "Folha de ponto" at bounding box center [494, 155] width 69 height 16
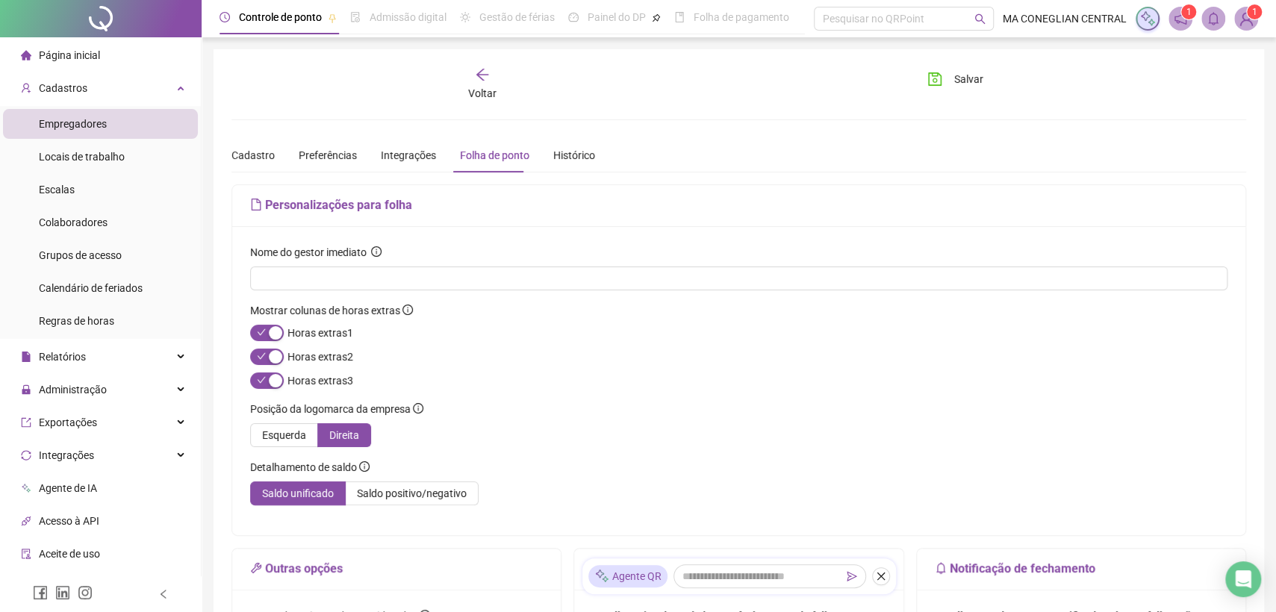
click at [273, 163] on div "Cadastro Preferências Integrações Folha de ponto Histórico" at bounding box center [413, 155] width 364 height 34
click at [264, 157] on div "Cadastro" at bounding box center [252, 155] width 43 height 16
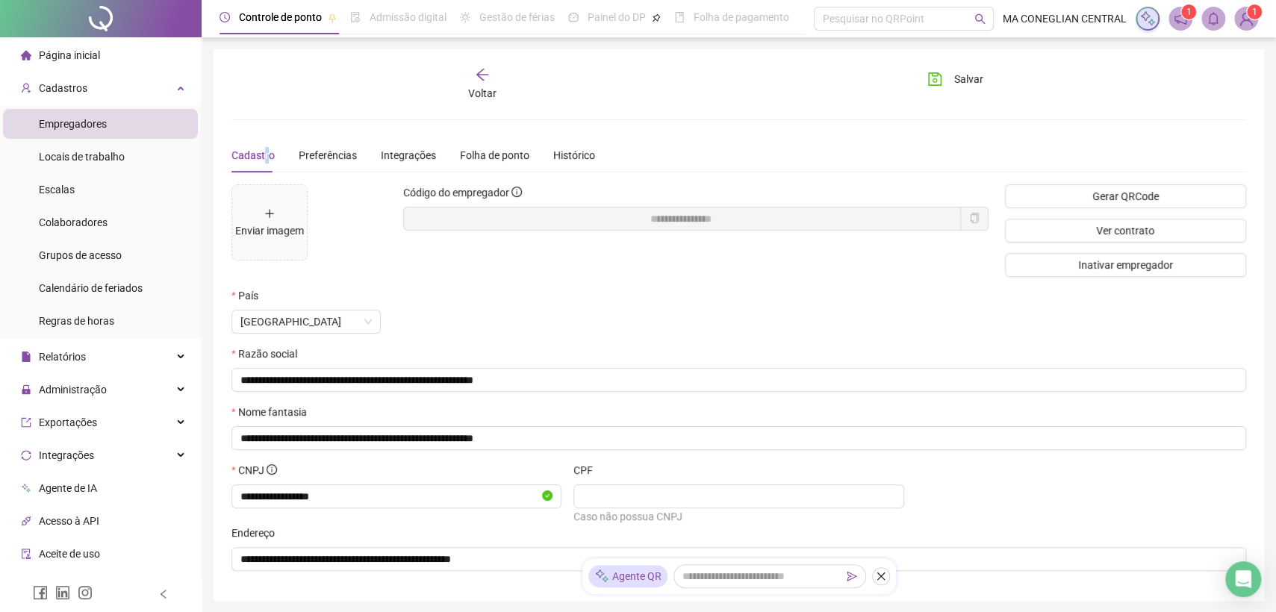
click at [87, 13] on div at bounding box center [101, 18] width 202 height 37
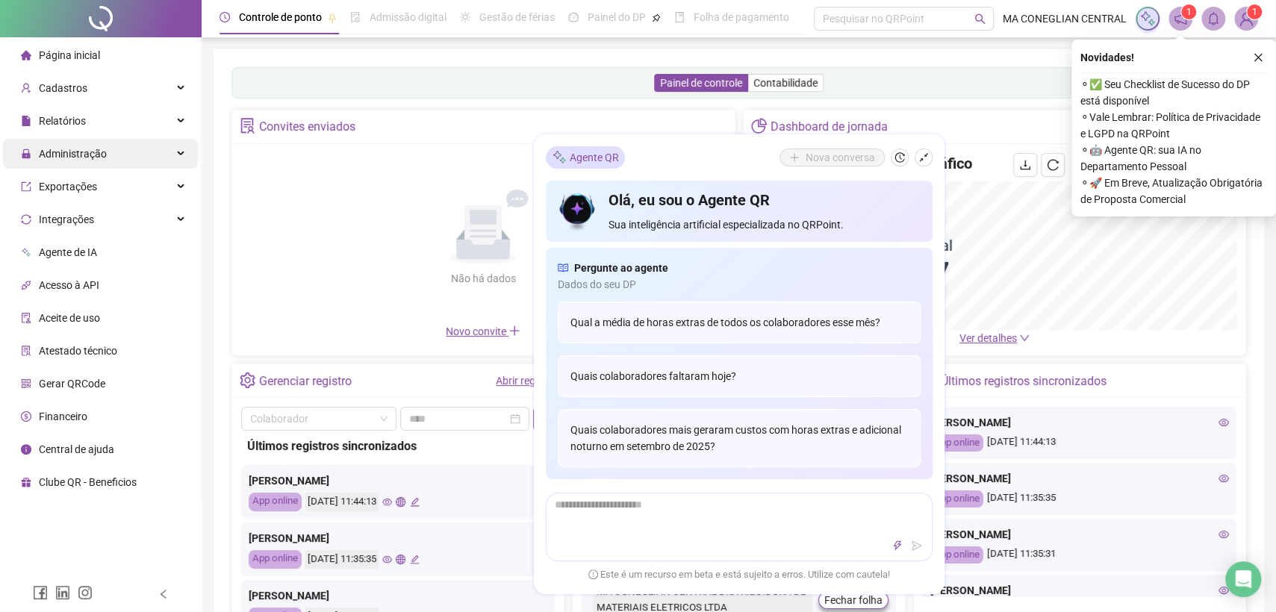
click at [62, 169] on ul "Página inicial Cadastros Relatórios Administração Exportações Integrações Agent…" at bounding box center [101, 268] width 202 height 463
click at [63, 165] on span "Administração" at bounding box center [64, 154] width 86 height 30
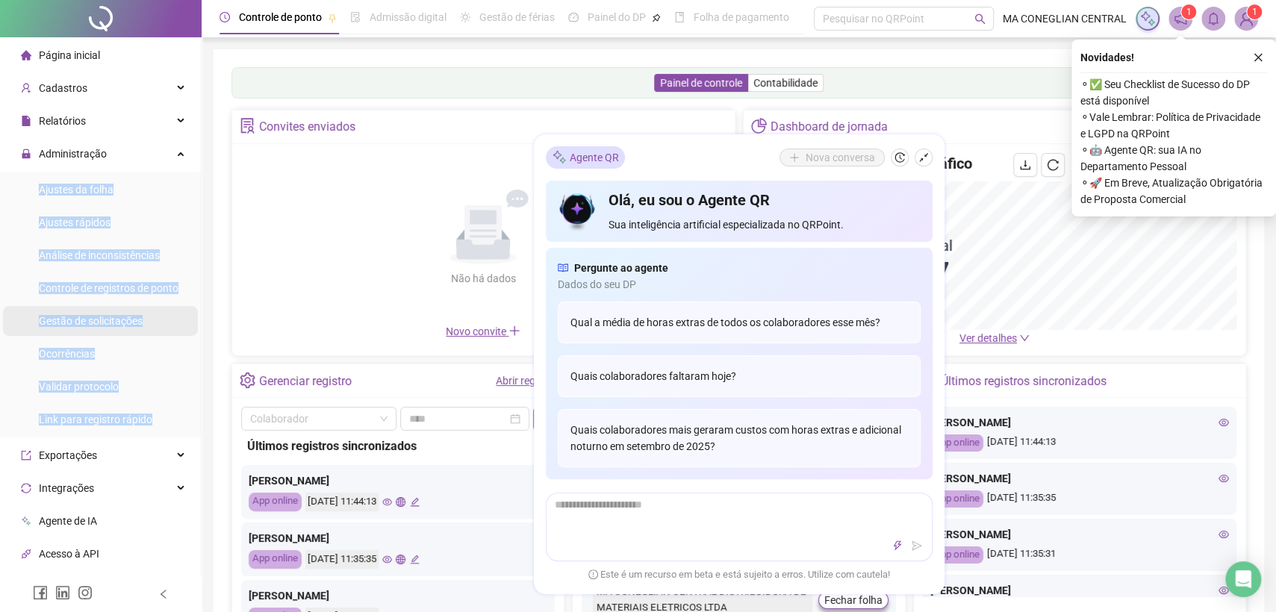
click at [115, 320] on span "Gestão de solicitações" at bounding box center [91, 321] width 104 height 12
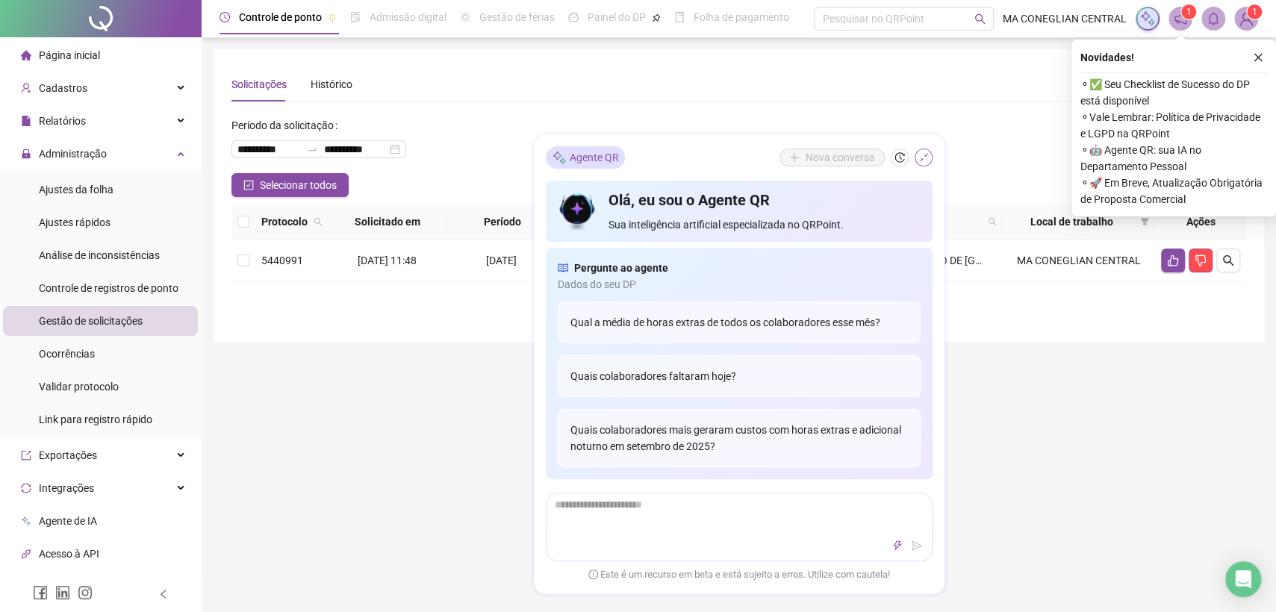
click at [923, 161] on icon "shrink" at bounding box center [923, 157] width 10 height 10
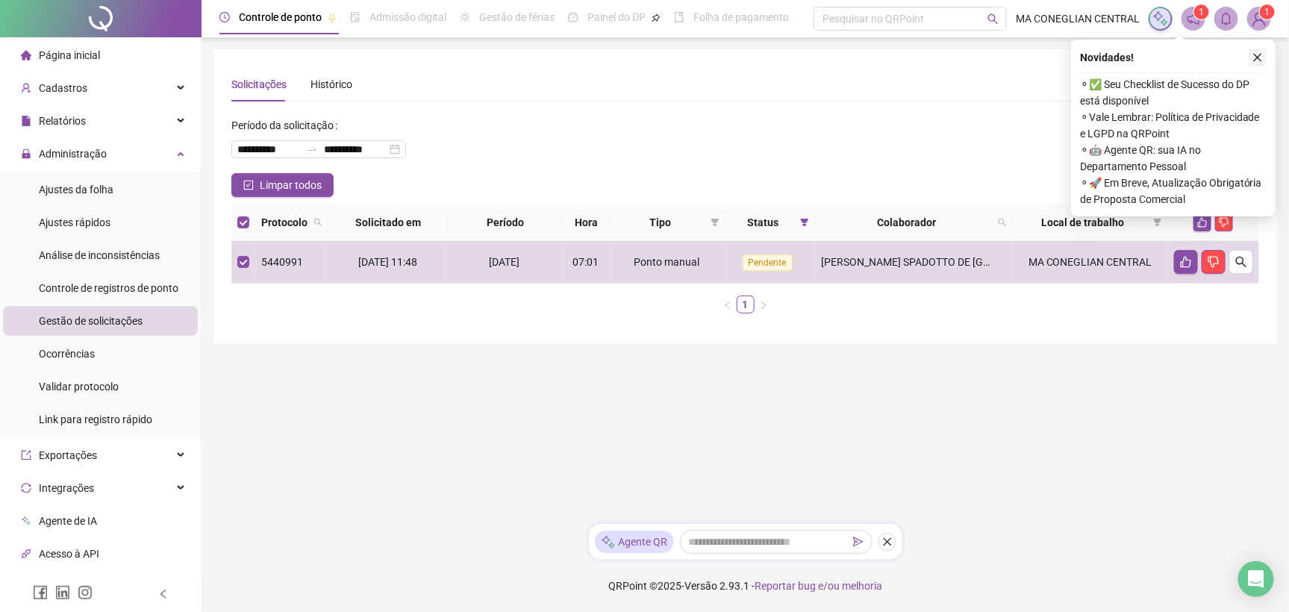
click at [1259, 65] on button "button" at bounding box center [1258, 58] width 18 height 18
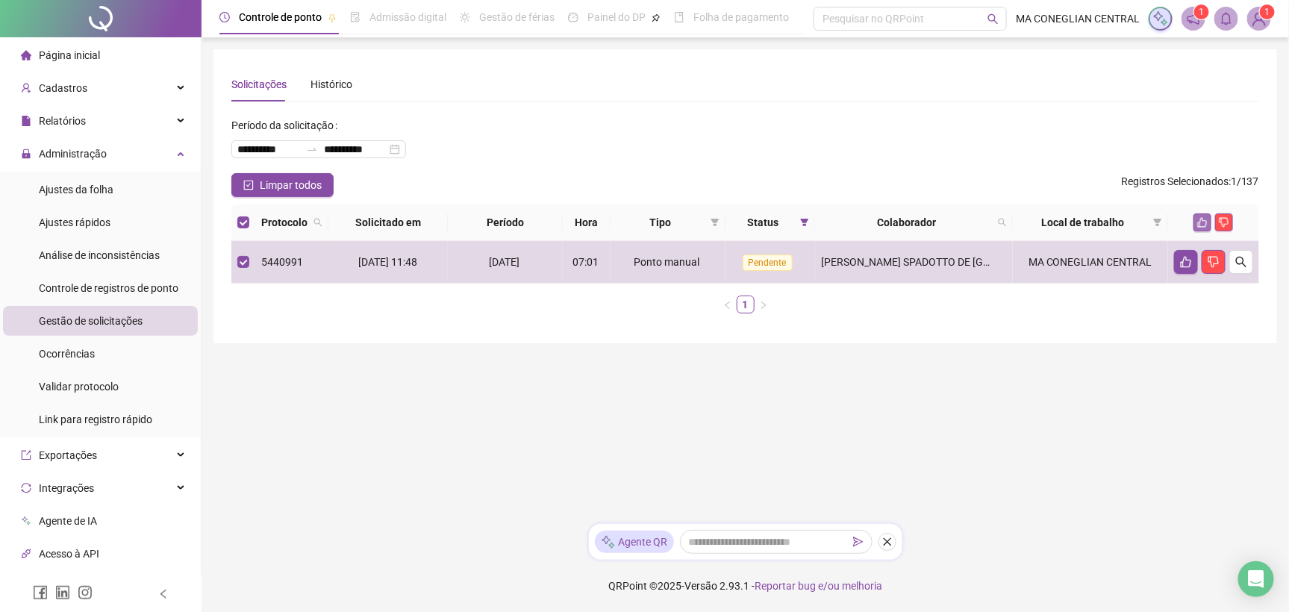
click at [1202, 219] on icon "like" at bounding box center [1202, 222] width 10 height 10
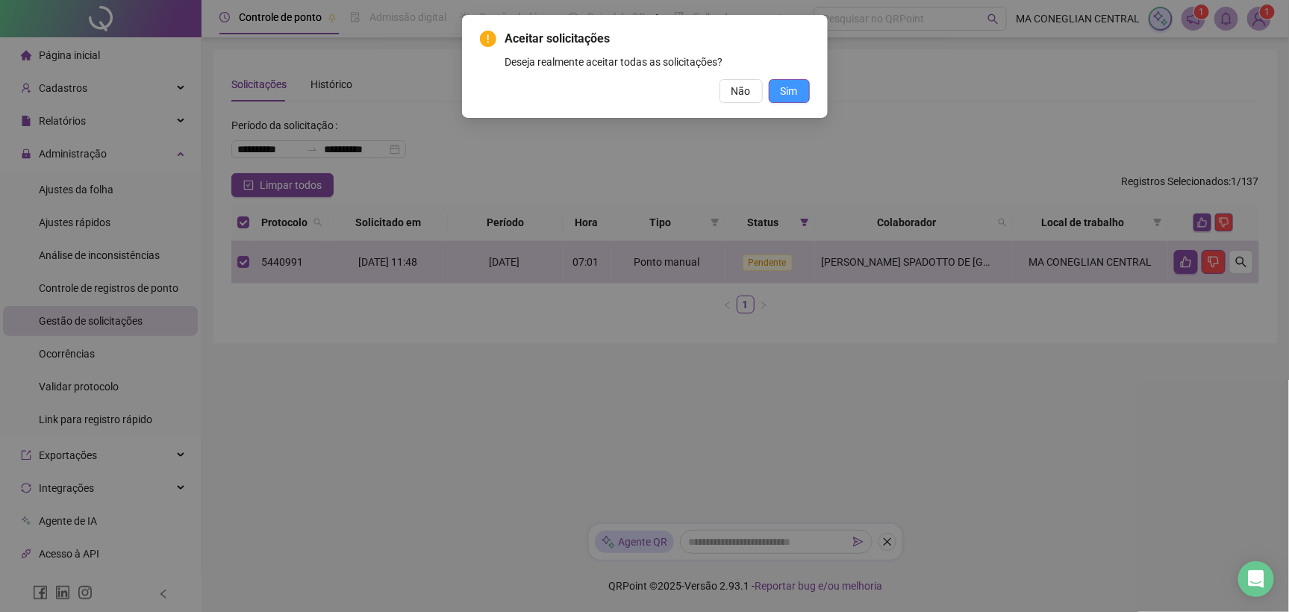
click at [794, 87] on span "Sim" at bounding box center [789, 91] width 17 height 16
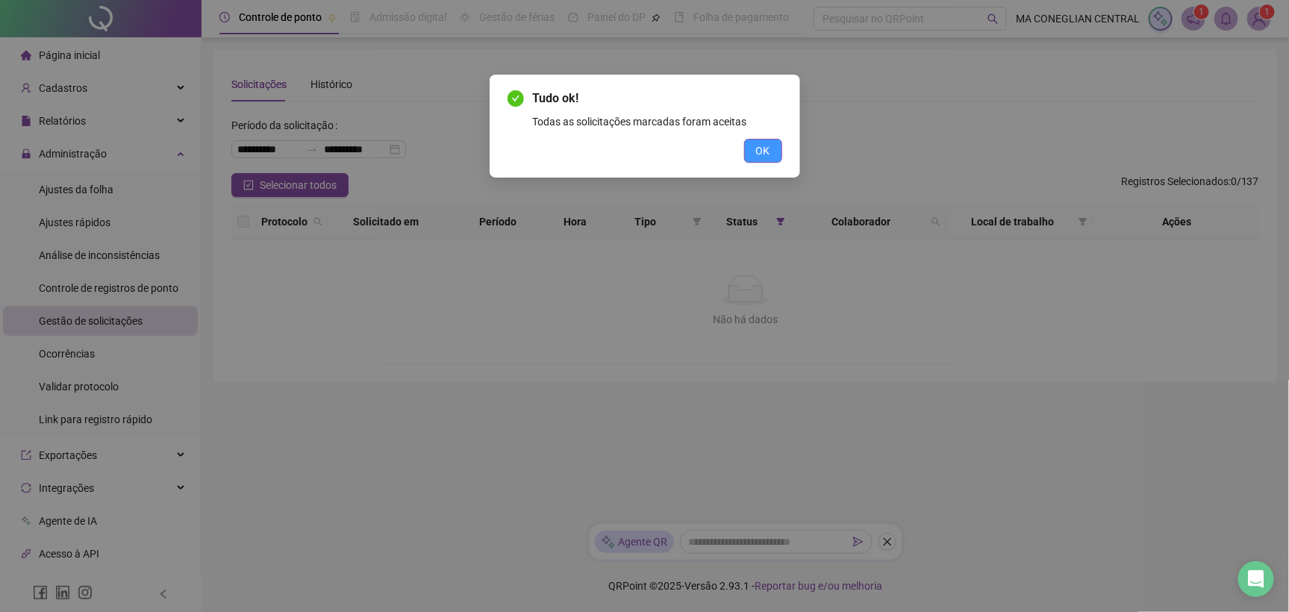
click at [764, 149] on span "OK" at bounding box center [763, 151] width 14 height 16
